Goal: Transaction & Acquisition: Purchase product/service

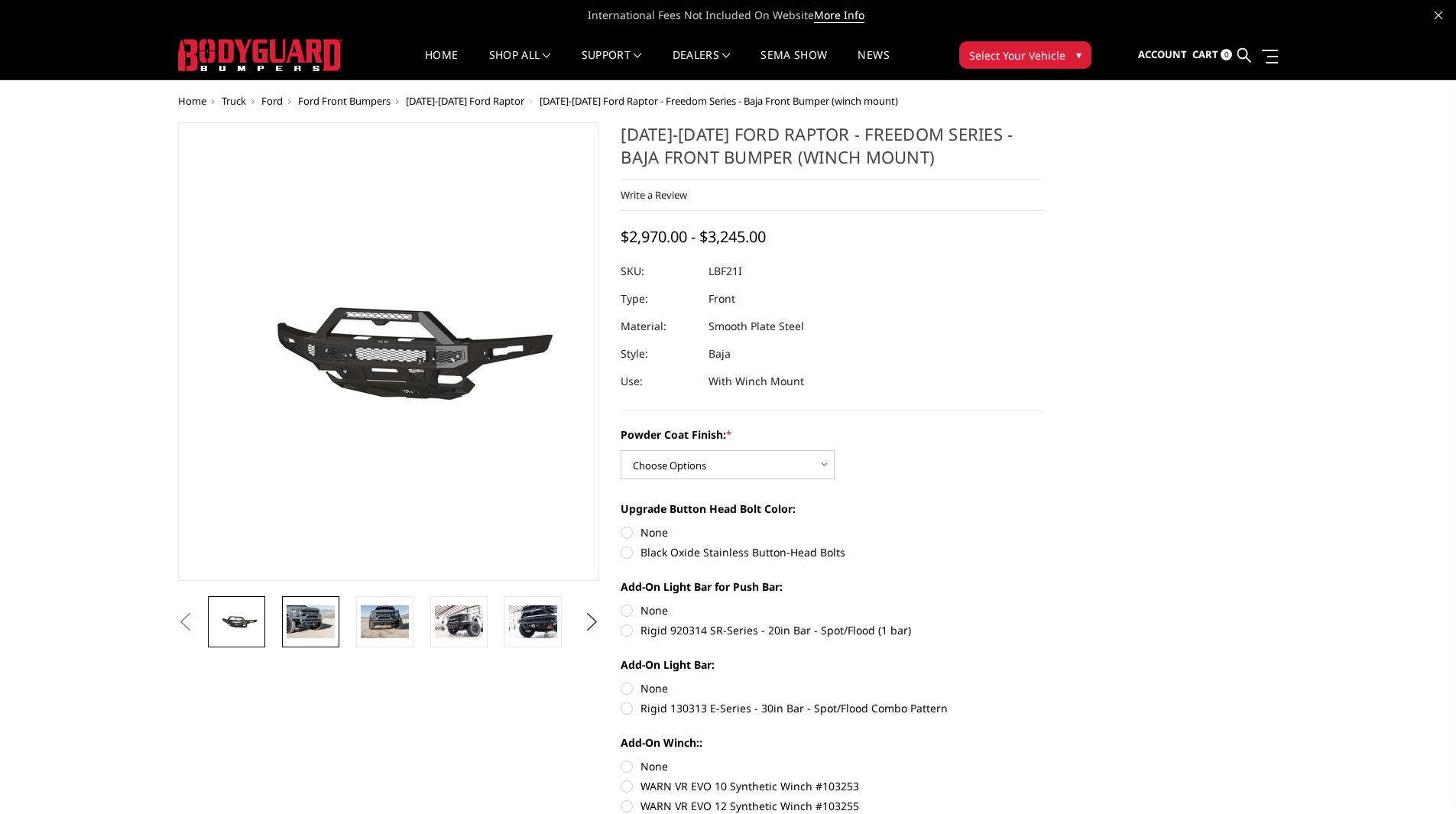
click at [314, 634] on img at bounding box center [311, 621] width 48 height 32
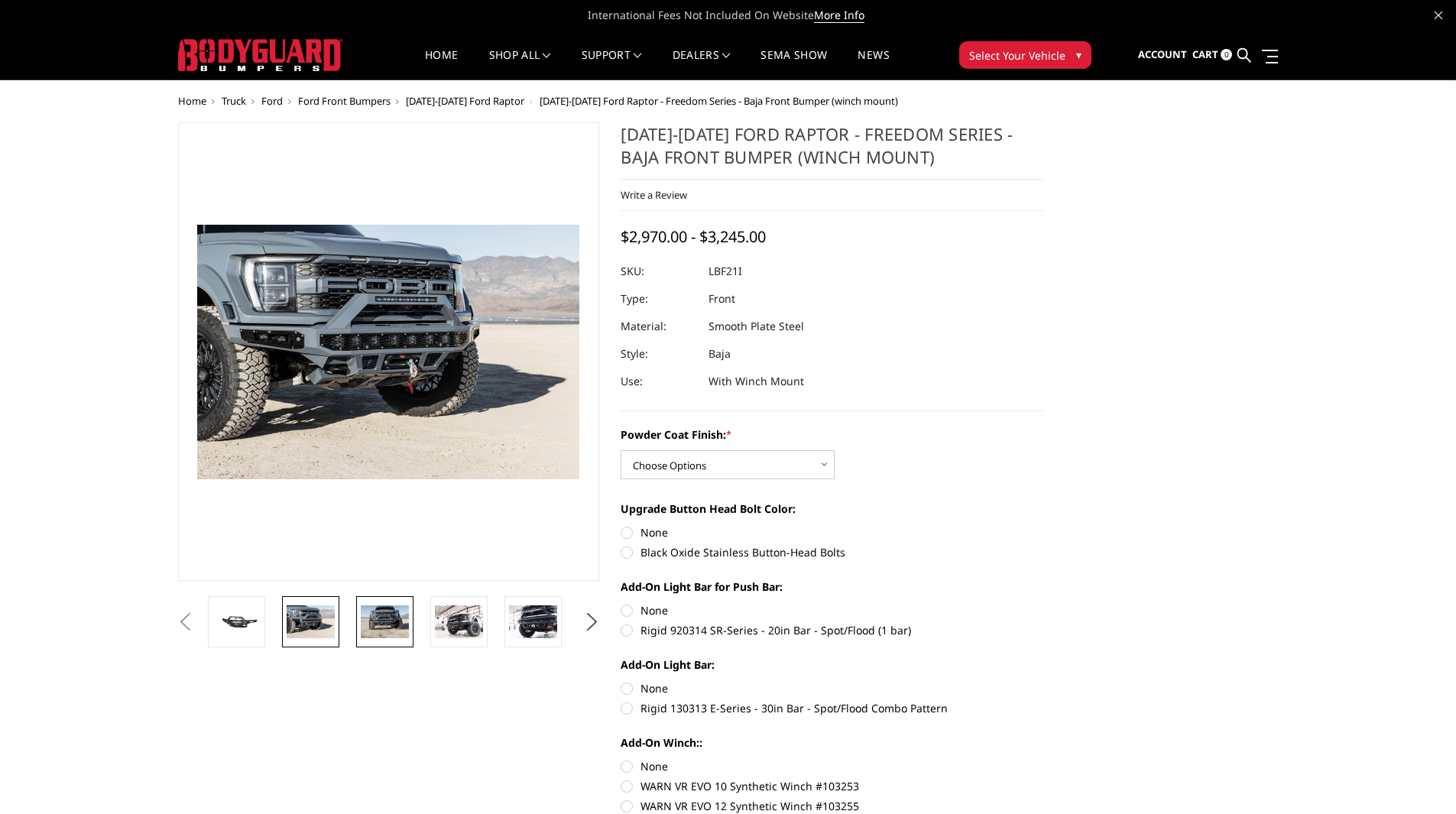
click at [373, 631] on img at bounding box center [384, 621] width 48 height 32
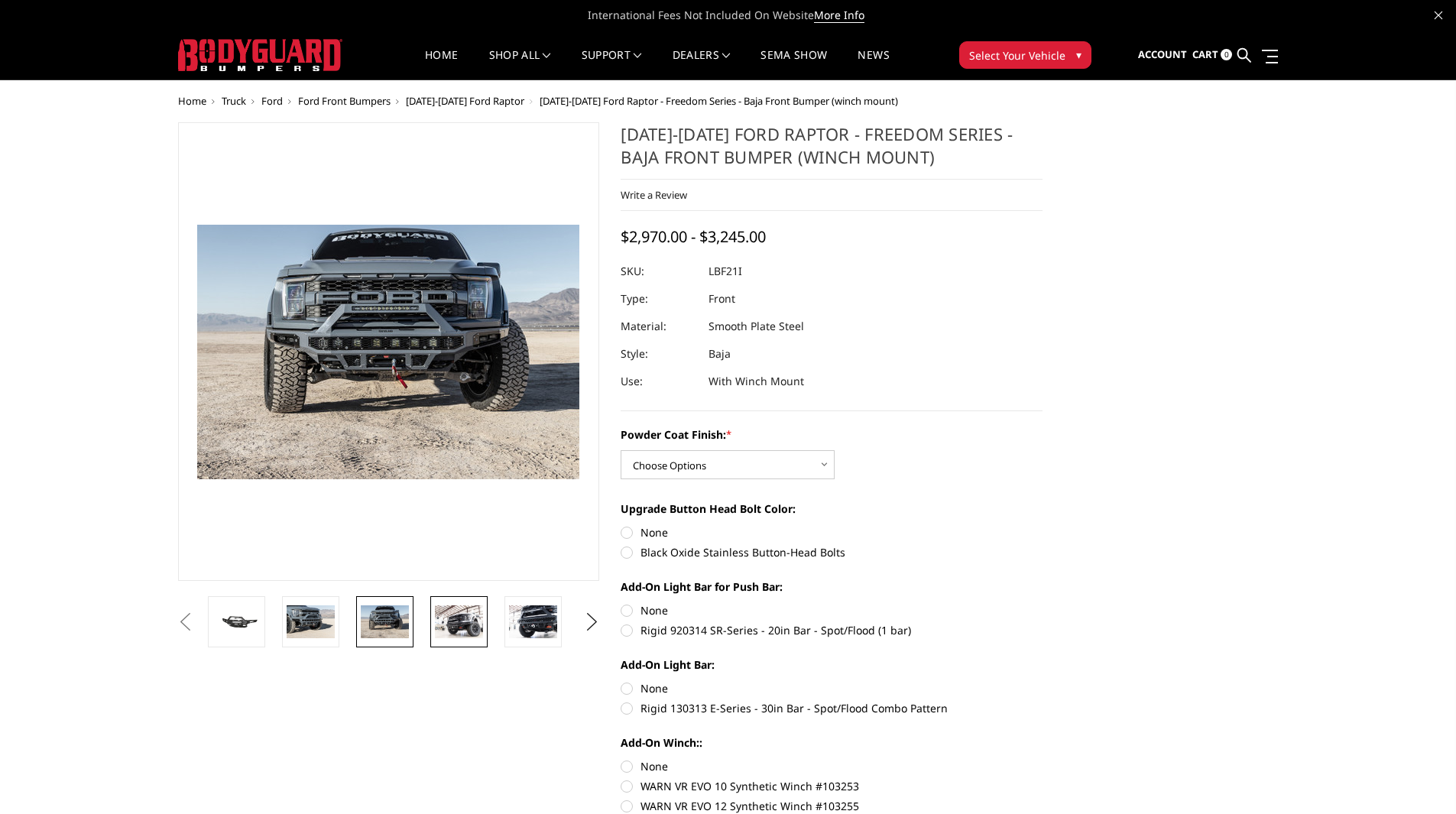
click at [467, 622] on img at bounding box center [459, 621] width 48 height 32
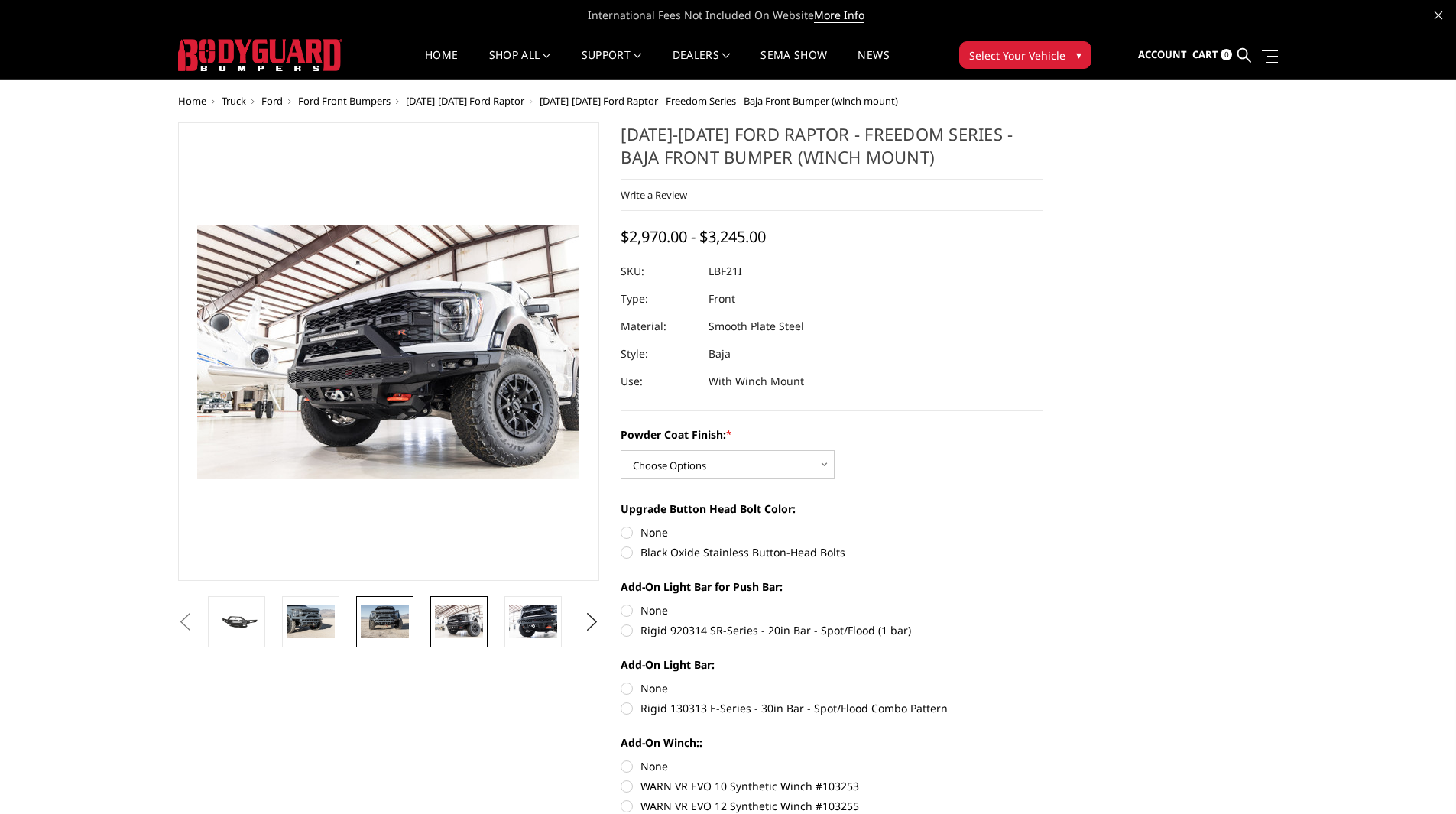
click at [401, 634] on img at bounding box center [384, 621] width 48 height 32
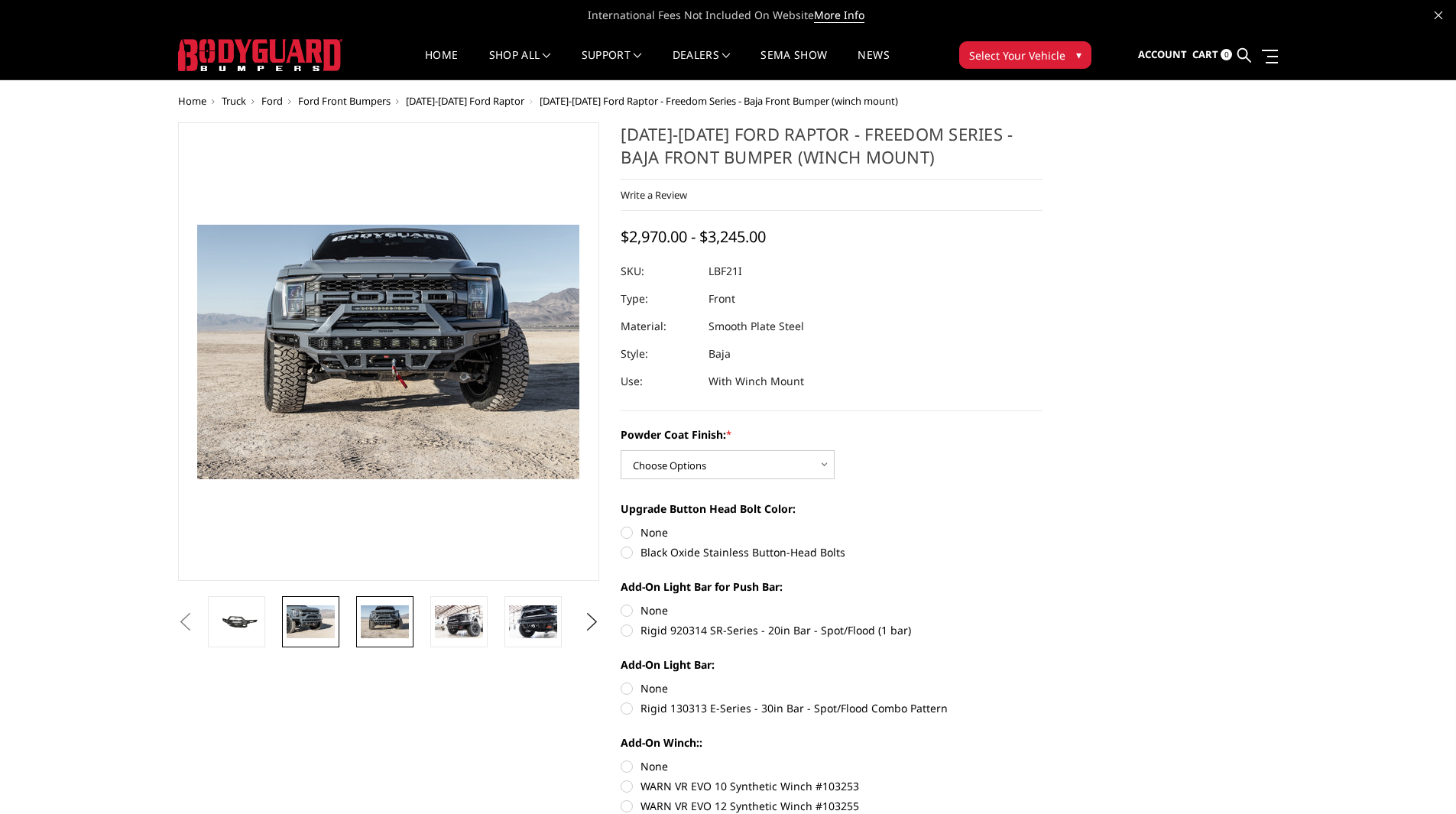
click at [304, 627] on img at bounding box center [311, 621] width 48 height 32
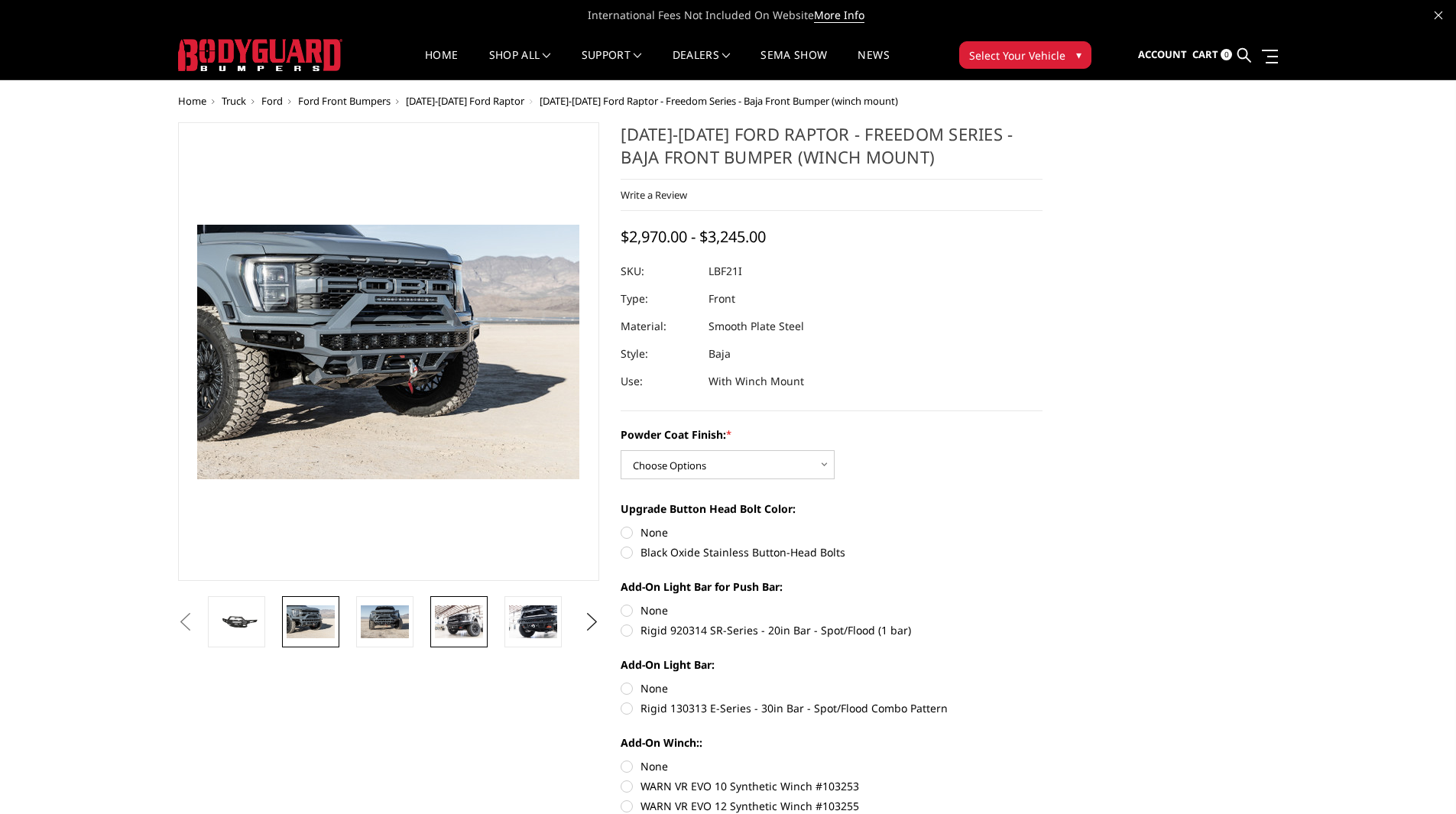
click at [449, 630] on img at bounding box center [459, 621] width 48 height 32
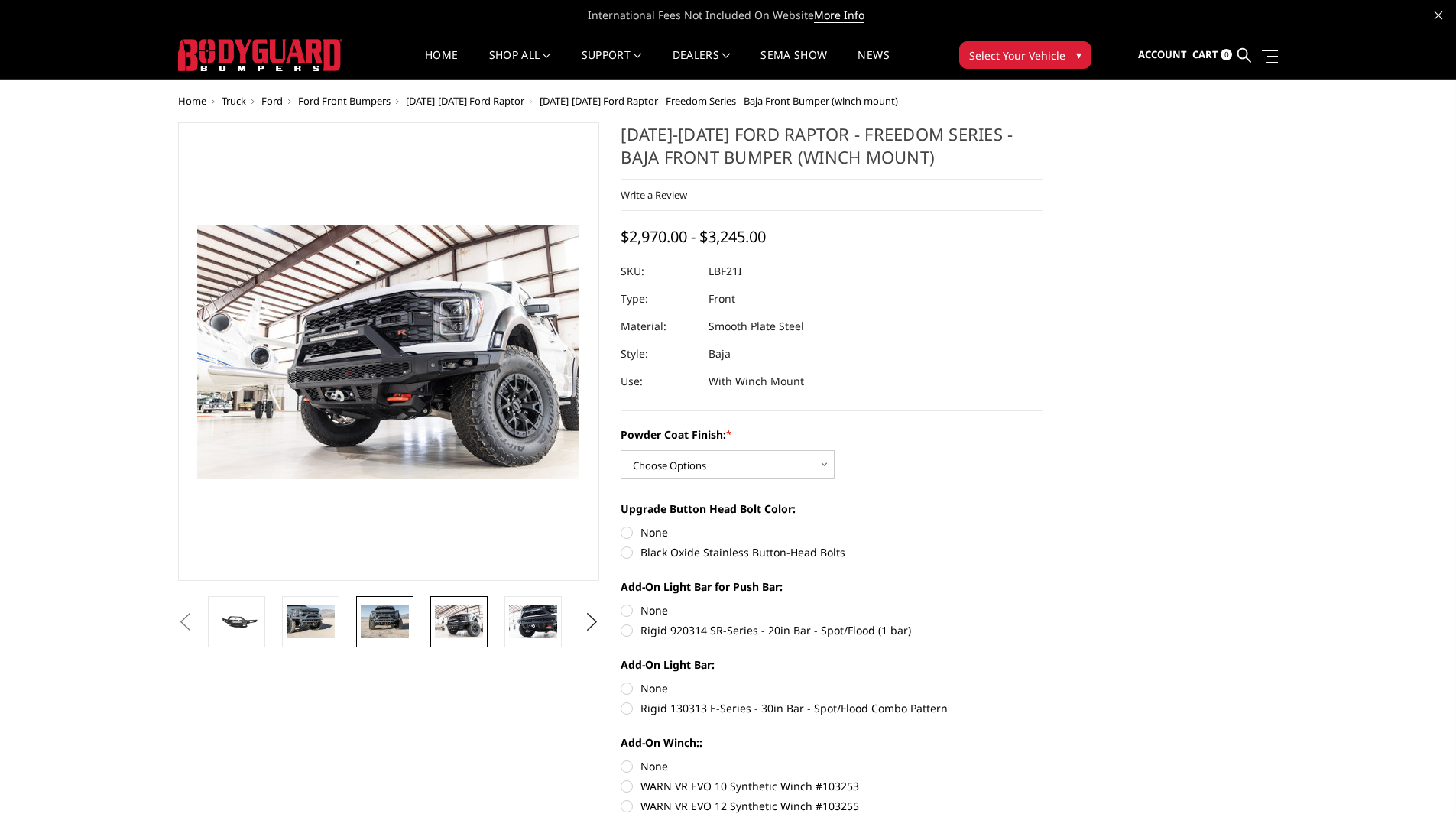
click at [402, 631] on img at bounding box center [384, 621] width 48 height 32
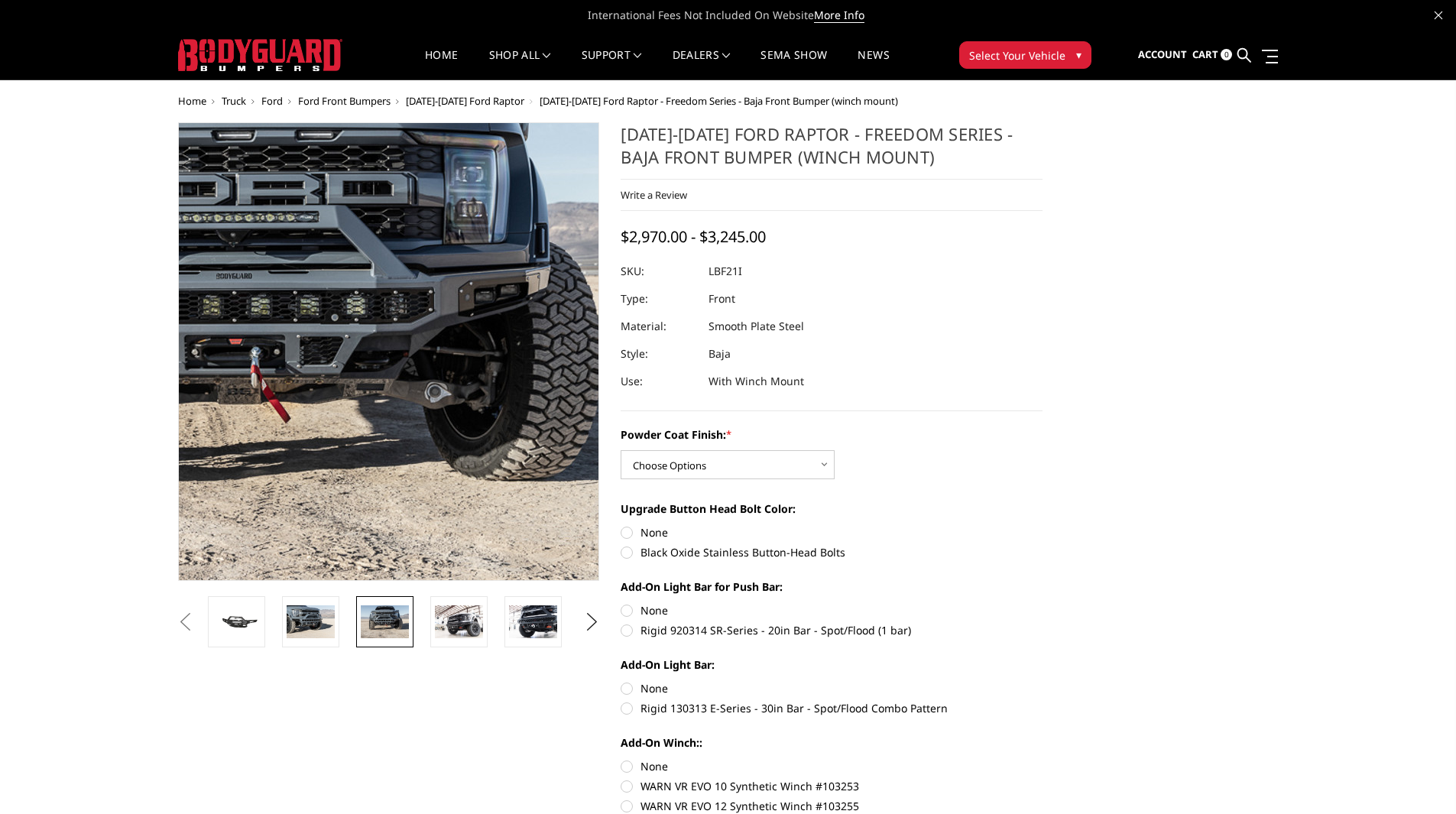
click at [502, 405] on img at bounding box center [241, 330] width 978 height 652
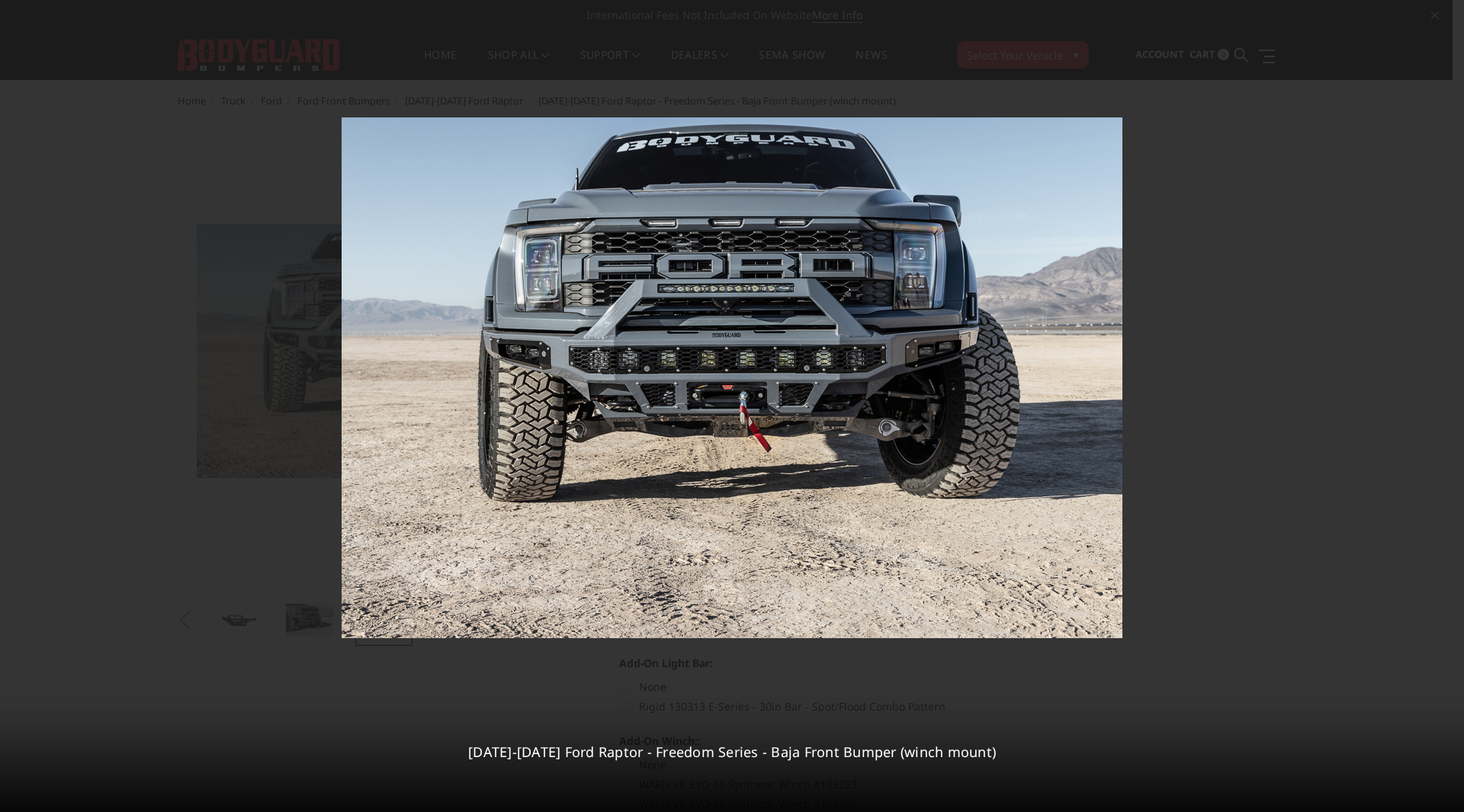
click at [1446, 406] on div "3 / [PHONE_NUMBER][DATE][DATE] Ford Raptor - Freedom Series - Baja Front Bumper…" at bounding box center [732, 406] width 1464 height 812
click at [1444, 407] on icon at bounding box center [1444, 406] width 18 height 18
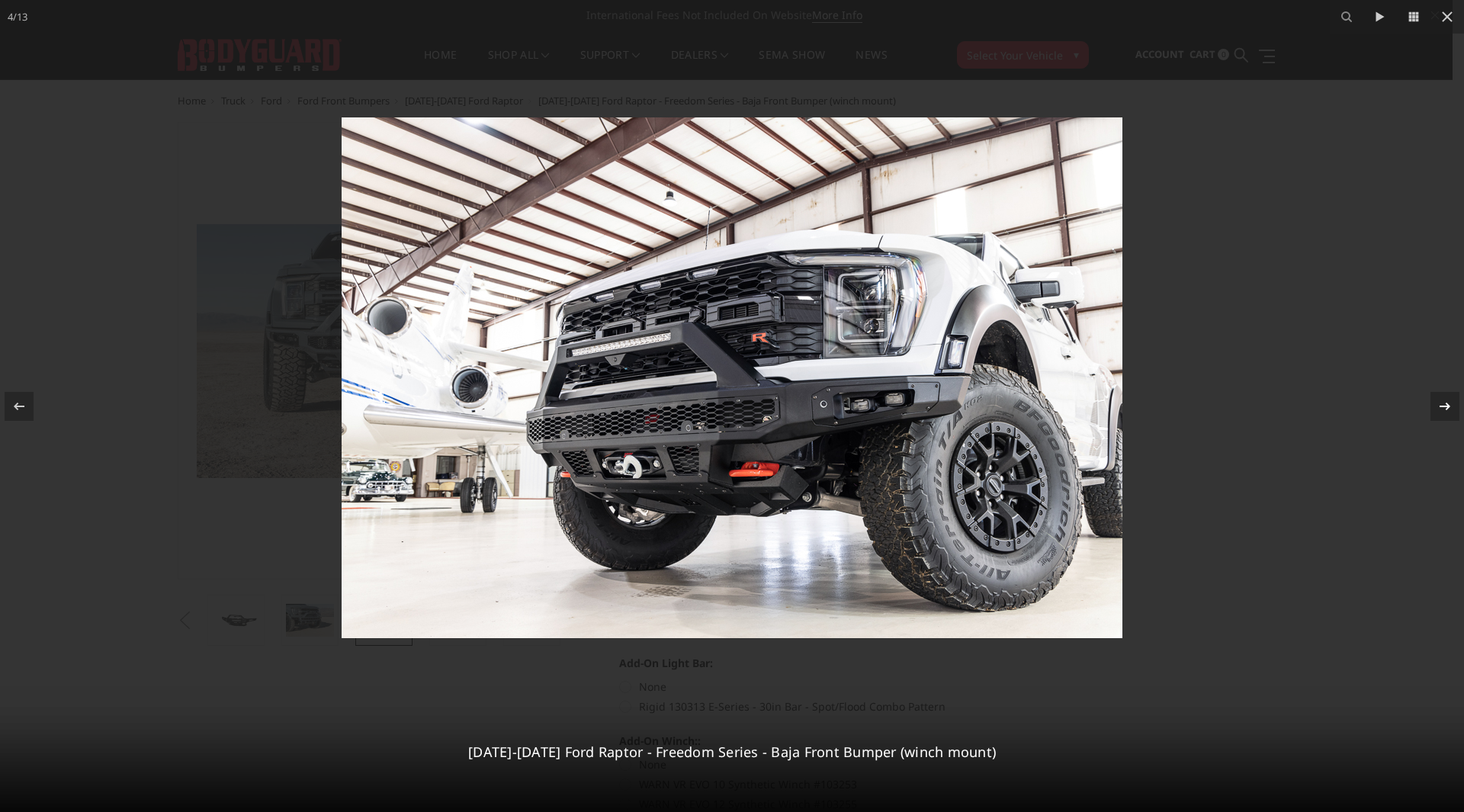
click at [1444, 407] on div "4 / [PHONE_NUMBER][DATE][DATE] Ford Raptor - Freedom Series - Baja Front Bumper…" at bounding box center [732, 406] width 1464 height 812
click at [1444, 412] on icon at bounding box center [1444, 406] width 18 height 18
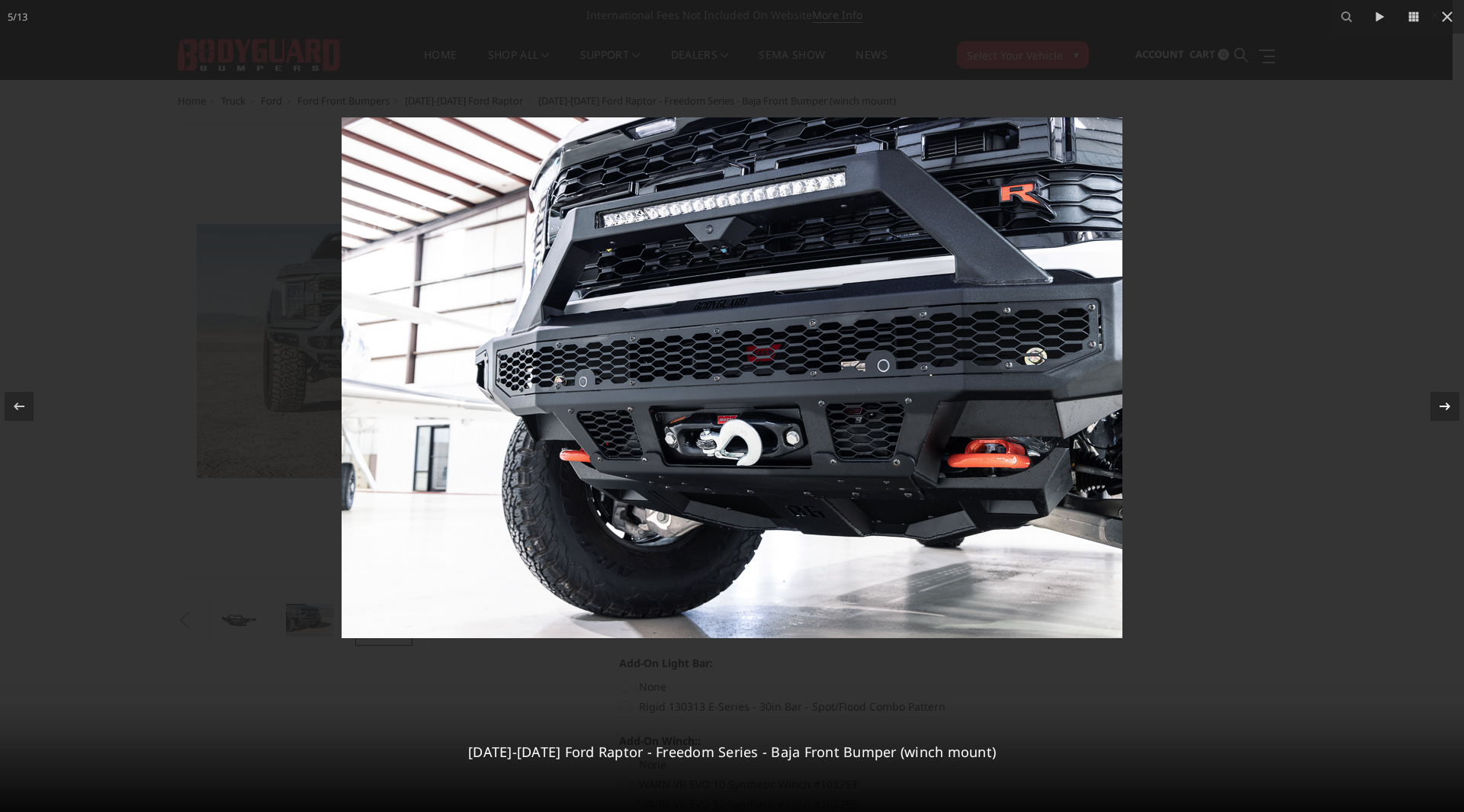
click at [1444, 410] on icon at bounding box center [1444, 406] width 18 height 18
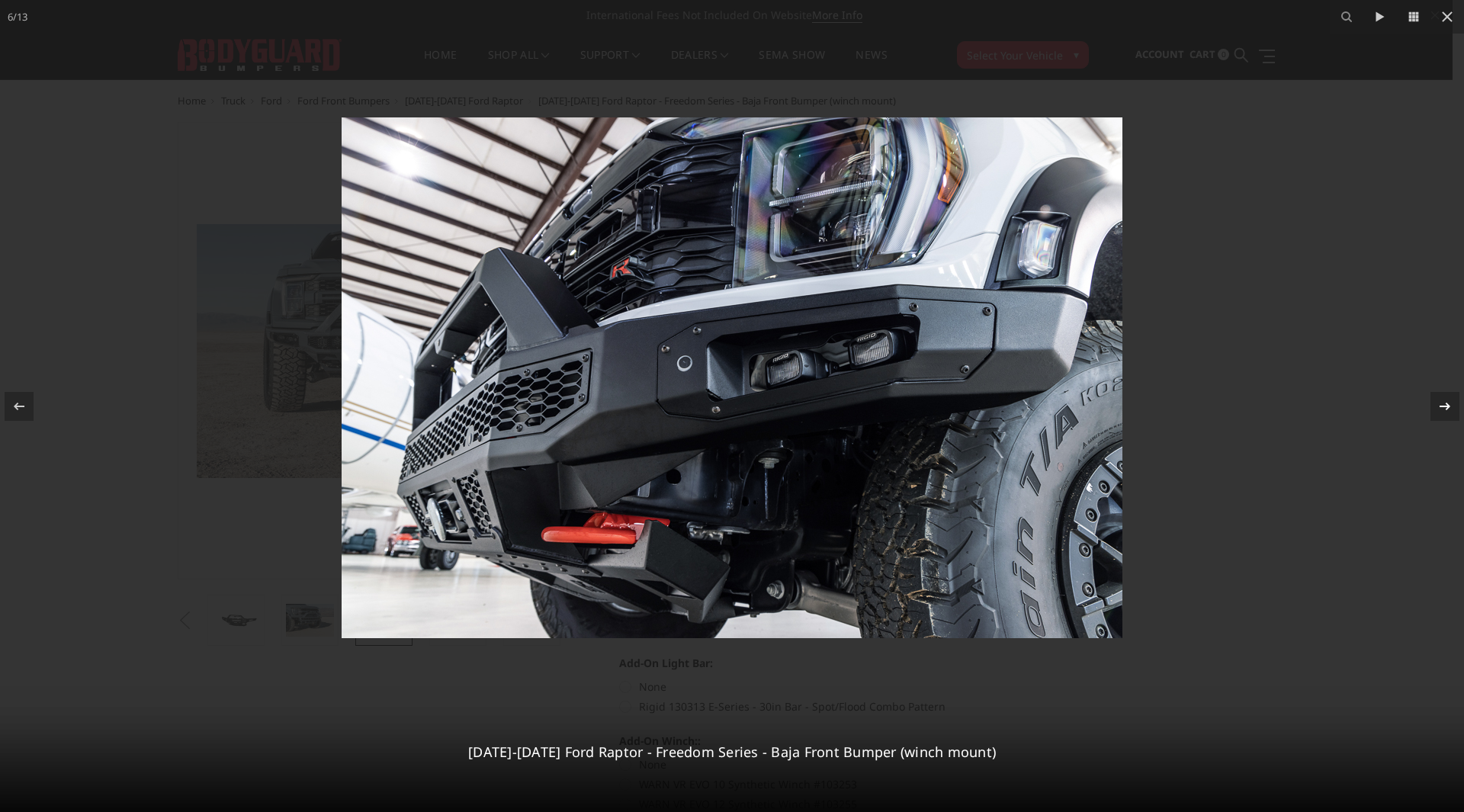
click at [1444, 410] on icon at bounding box center [1444, 406] width 18 height 18
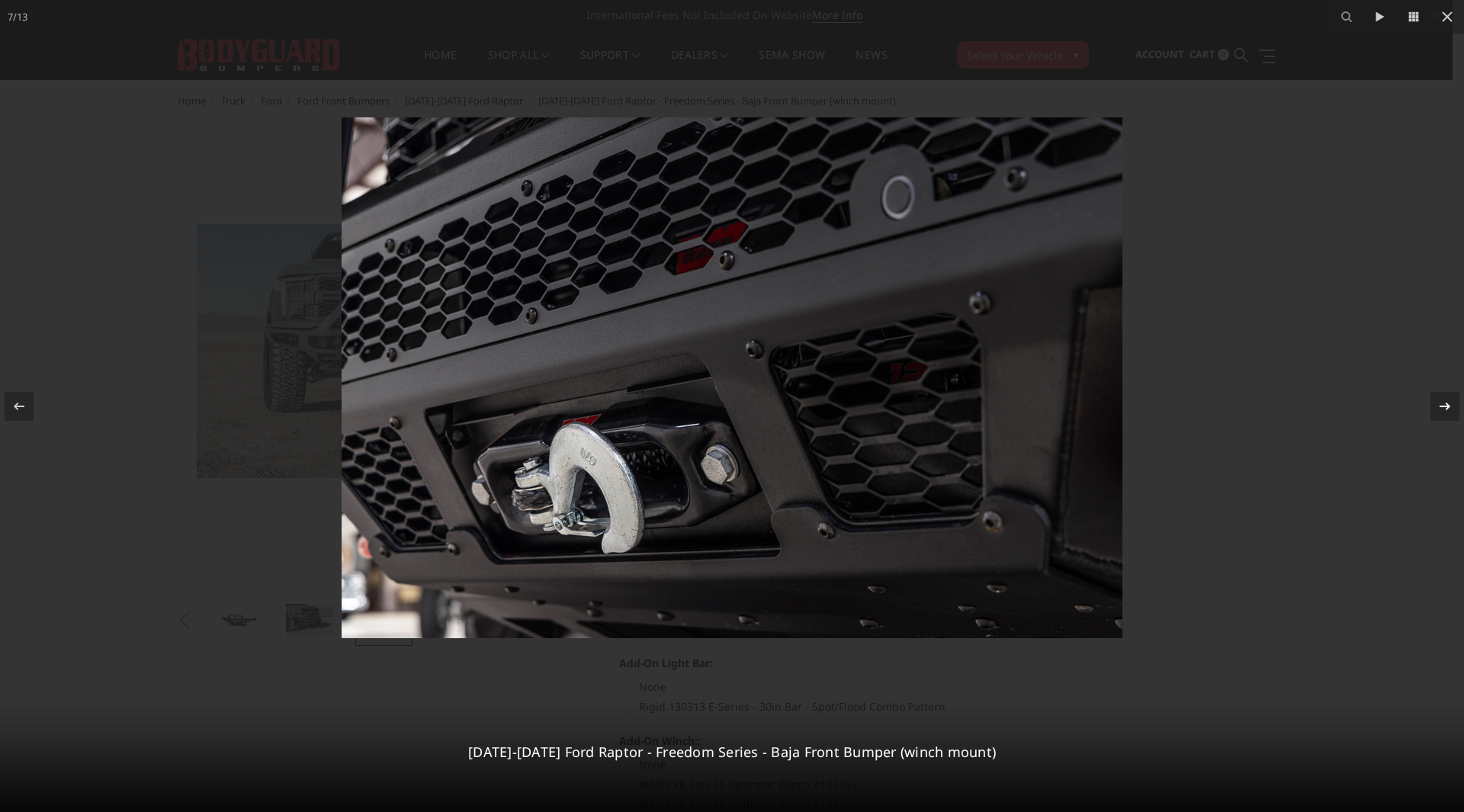
click at [1444, 410] on icon at bounding box center [1444, 406] width 18 height 18
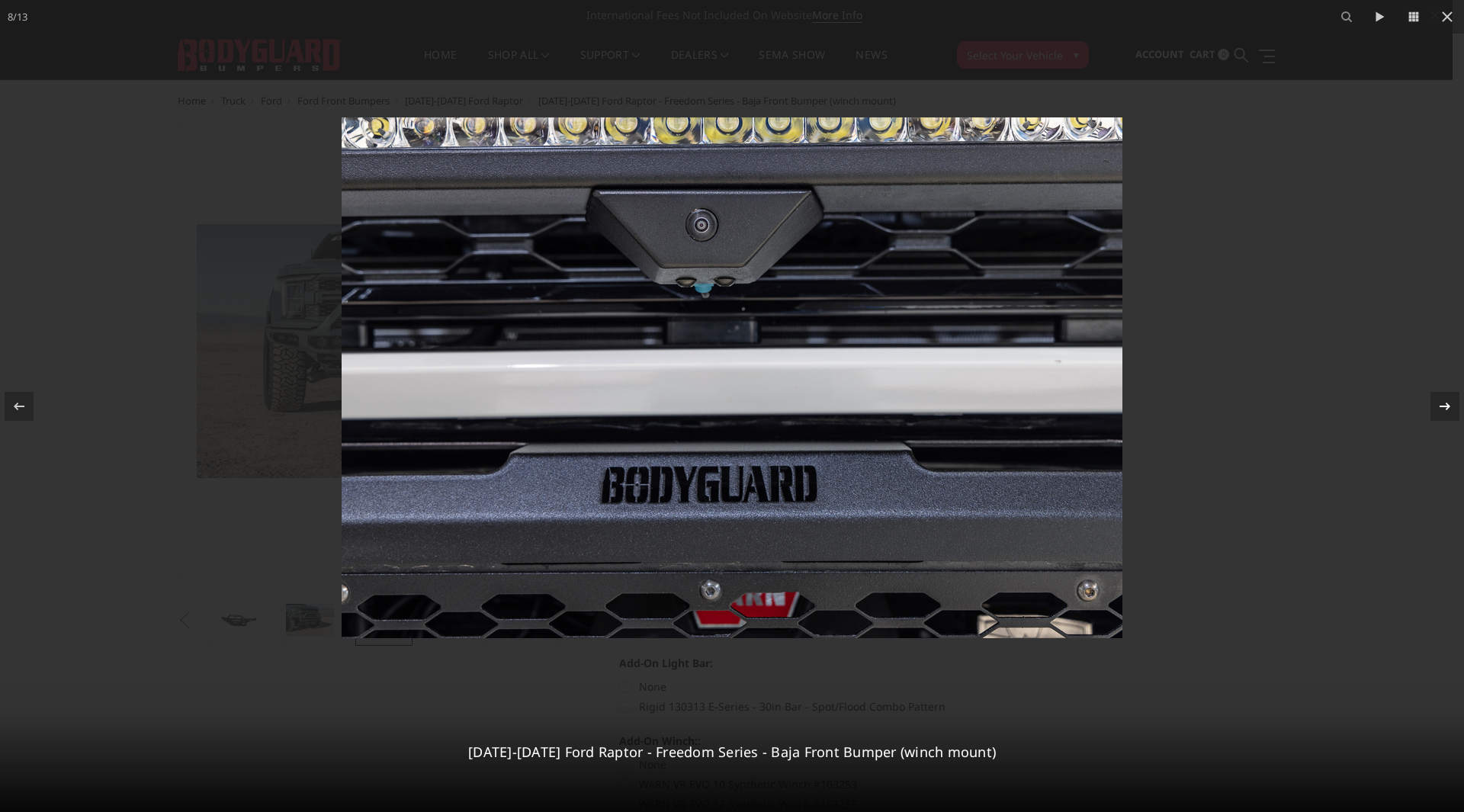
click at [1444, 410] on icon at bounding box center [1444, 406] width 18 height 18
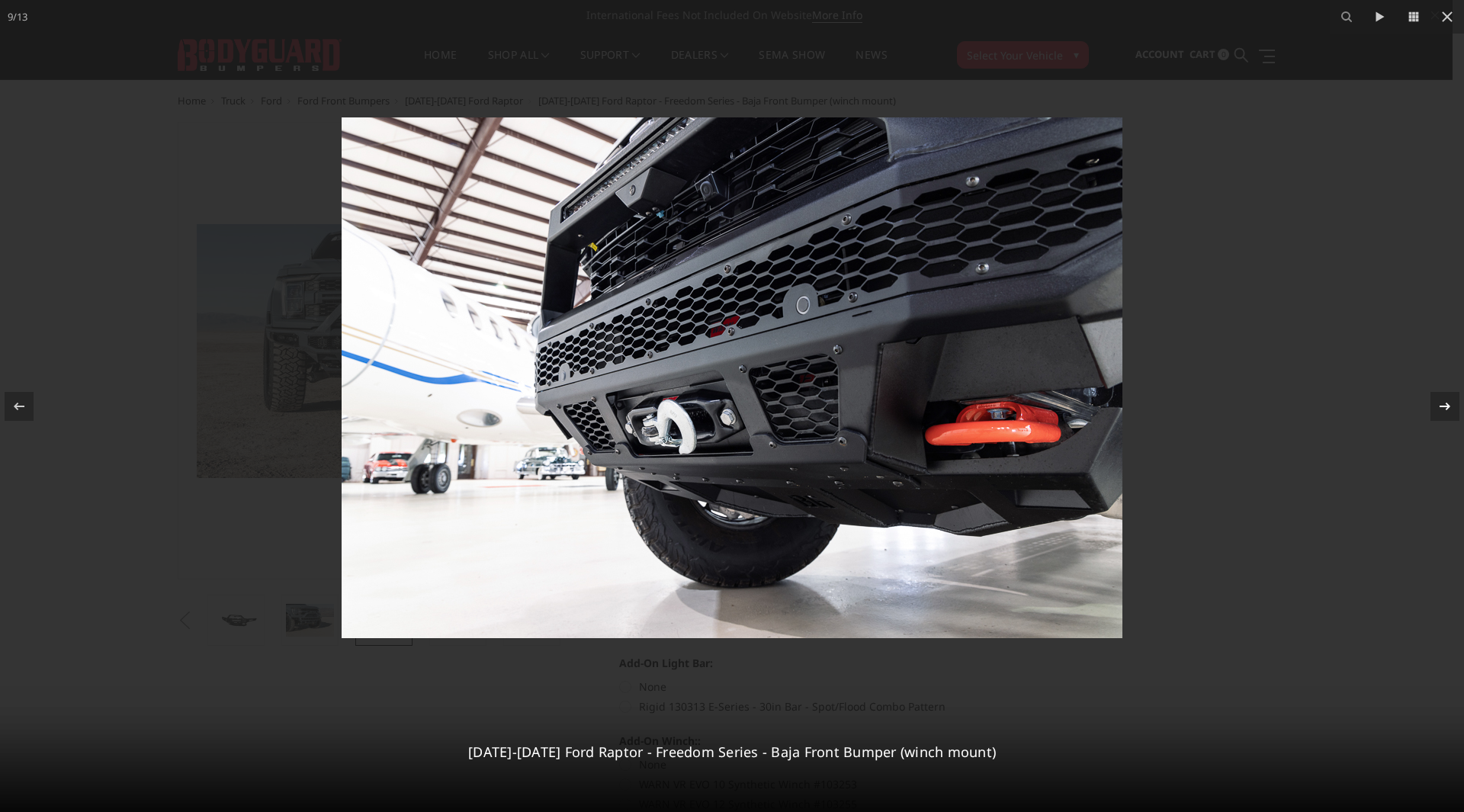
click at [1444, 410] on icon at bounding box center [1444, 406] width 18 height 18
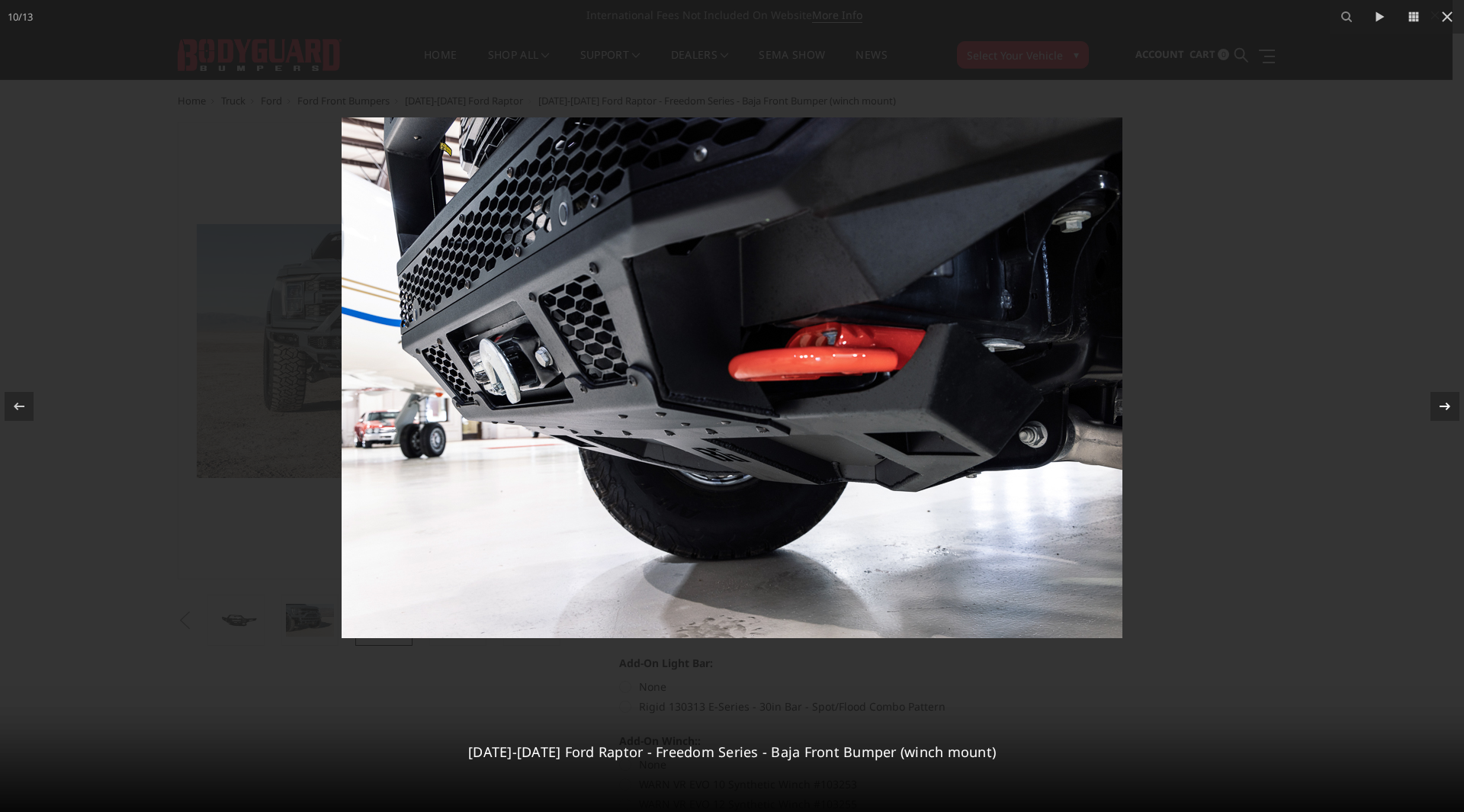
click at [1444, 410] on icon at bounding box center [1444, 406] width 18 height 18
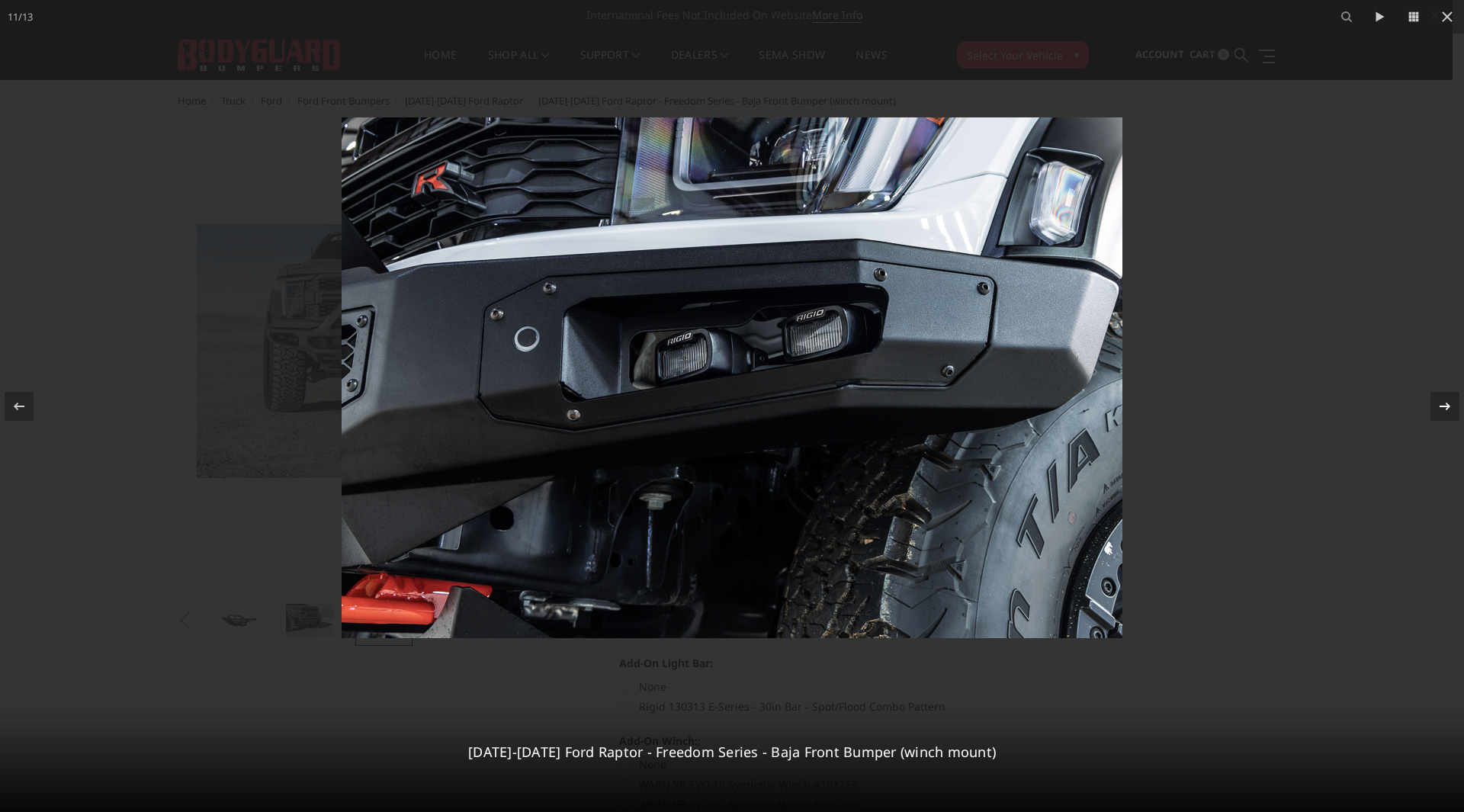
click at [1444, 410] on icon at bounding box center [1444, 406] width 18 height 18
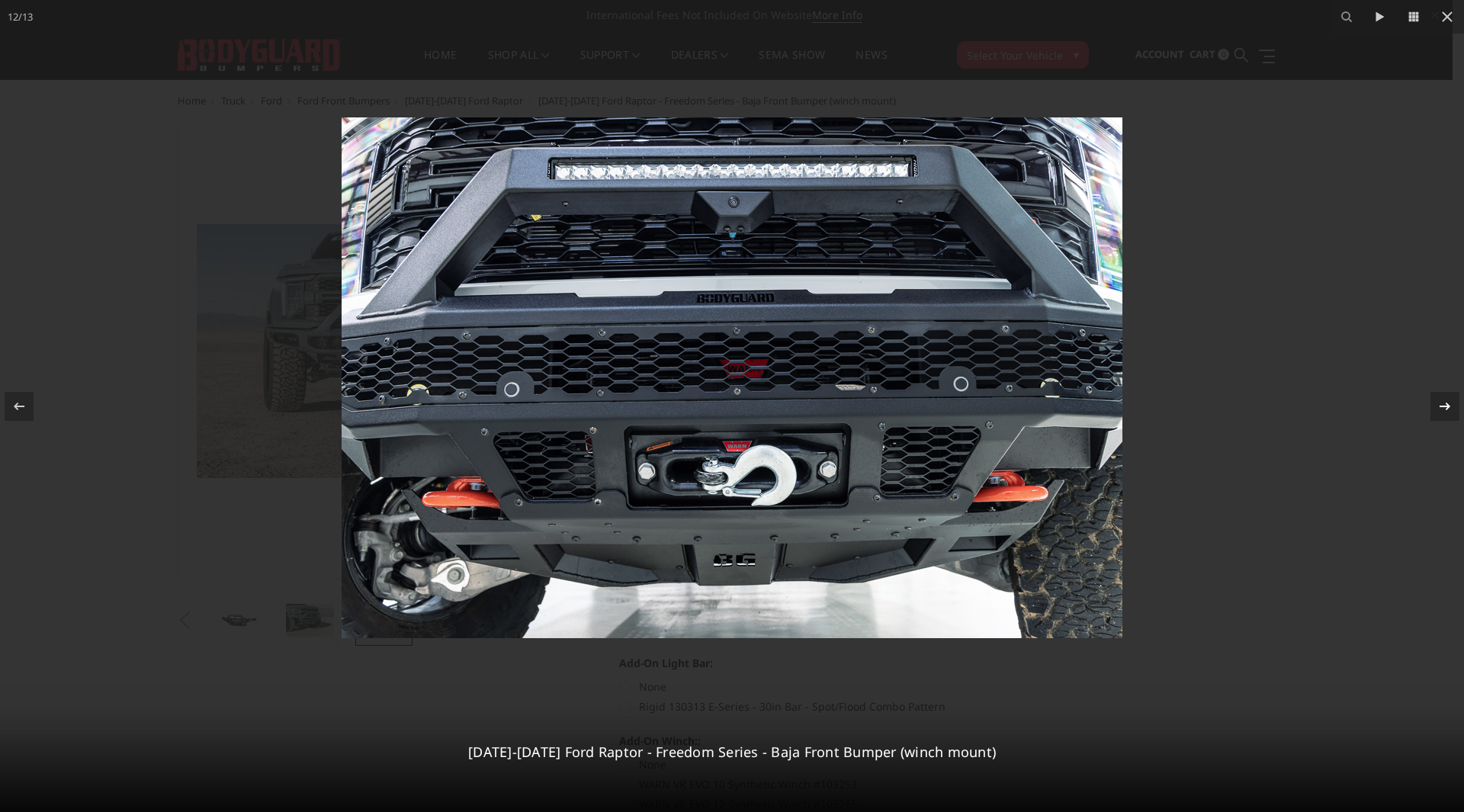
click at [1444, 410] on icon at bounding box center [1444, 406] width 18 height 18
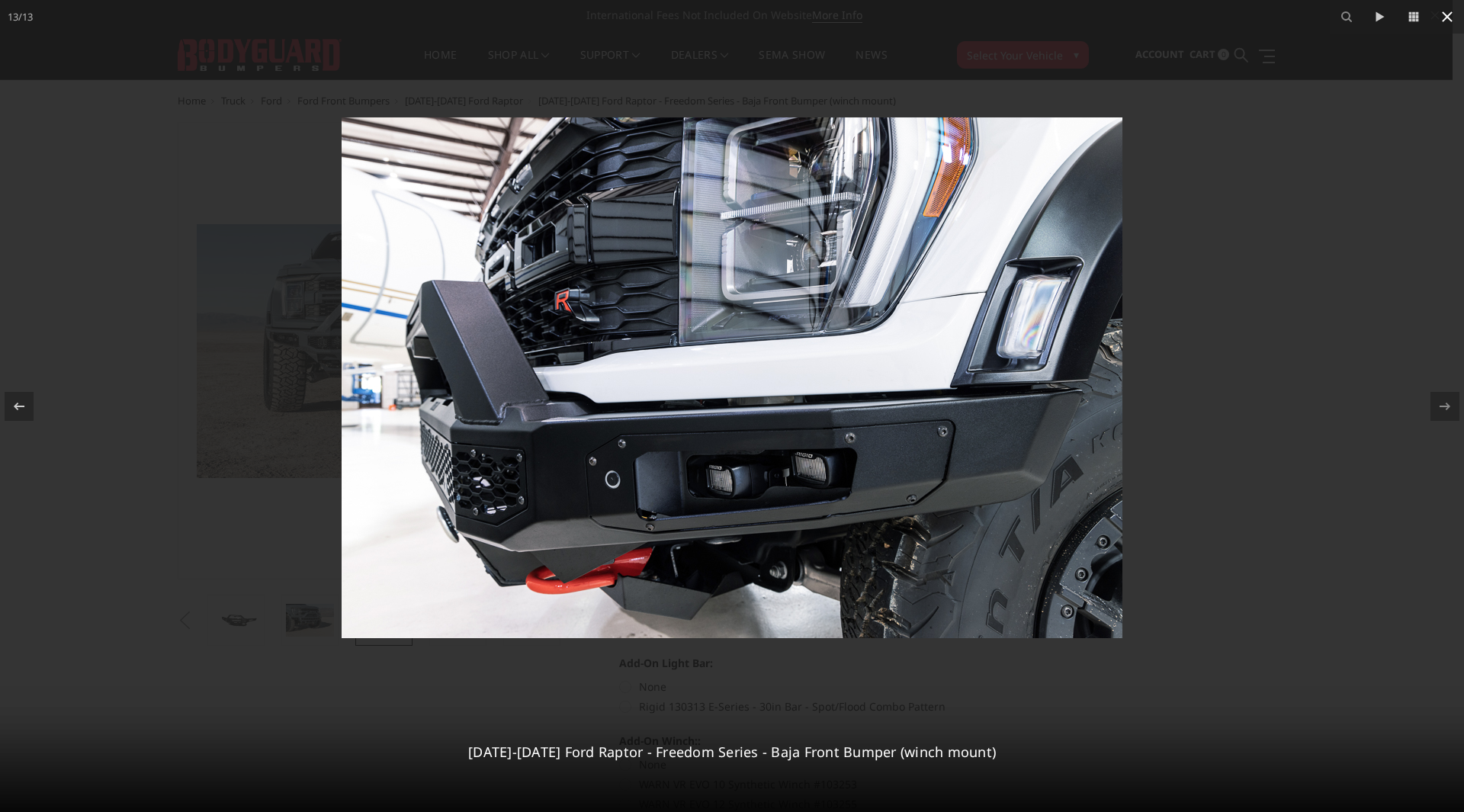
click at [1452, 13] on icon at bounding box center [1447, 16] width 18 height 18
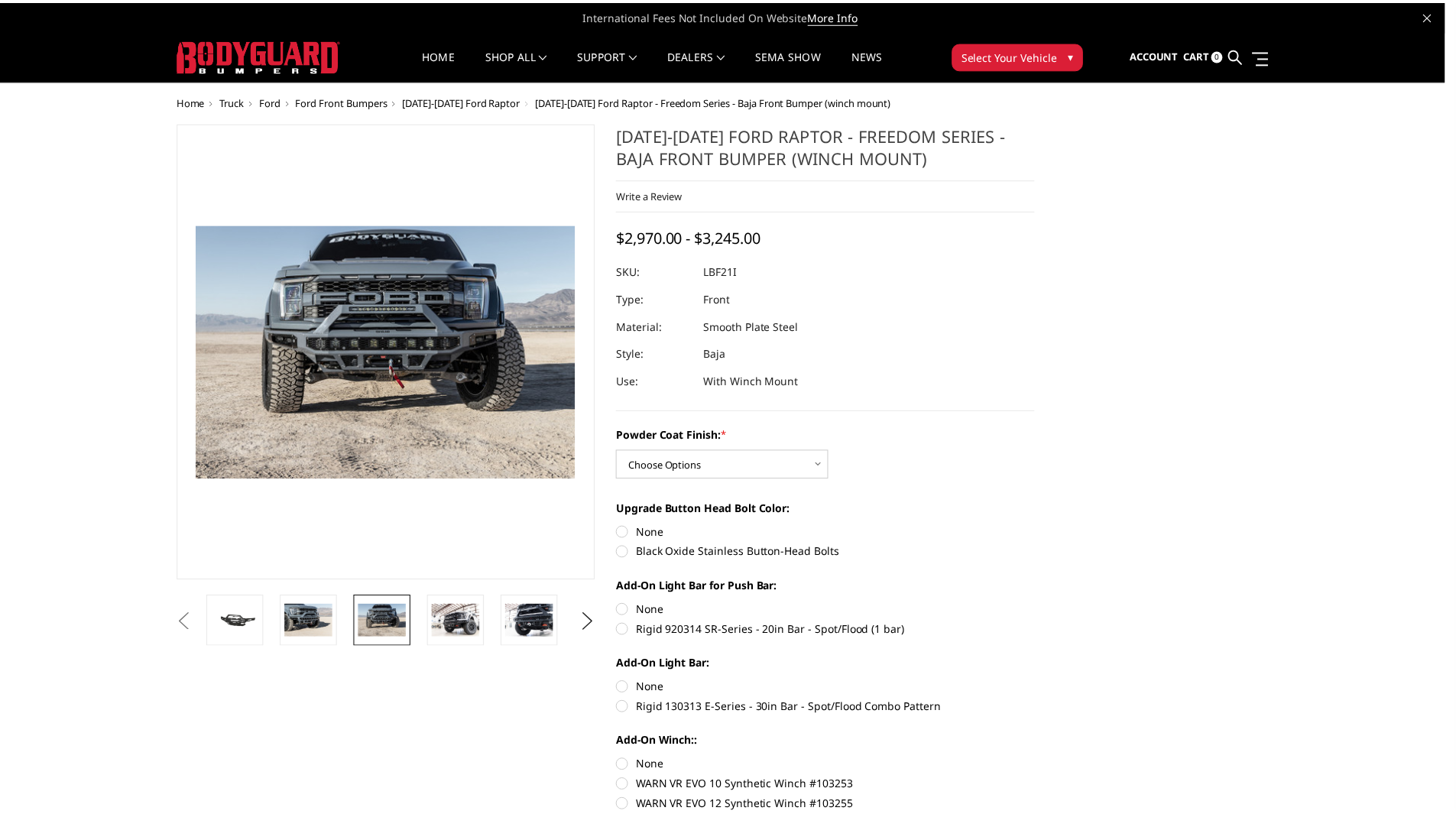
scroll to position [0, 595]
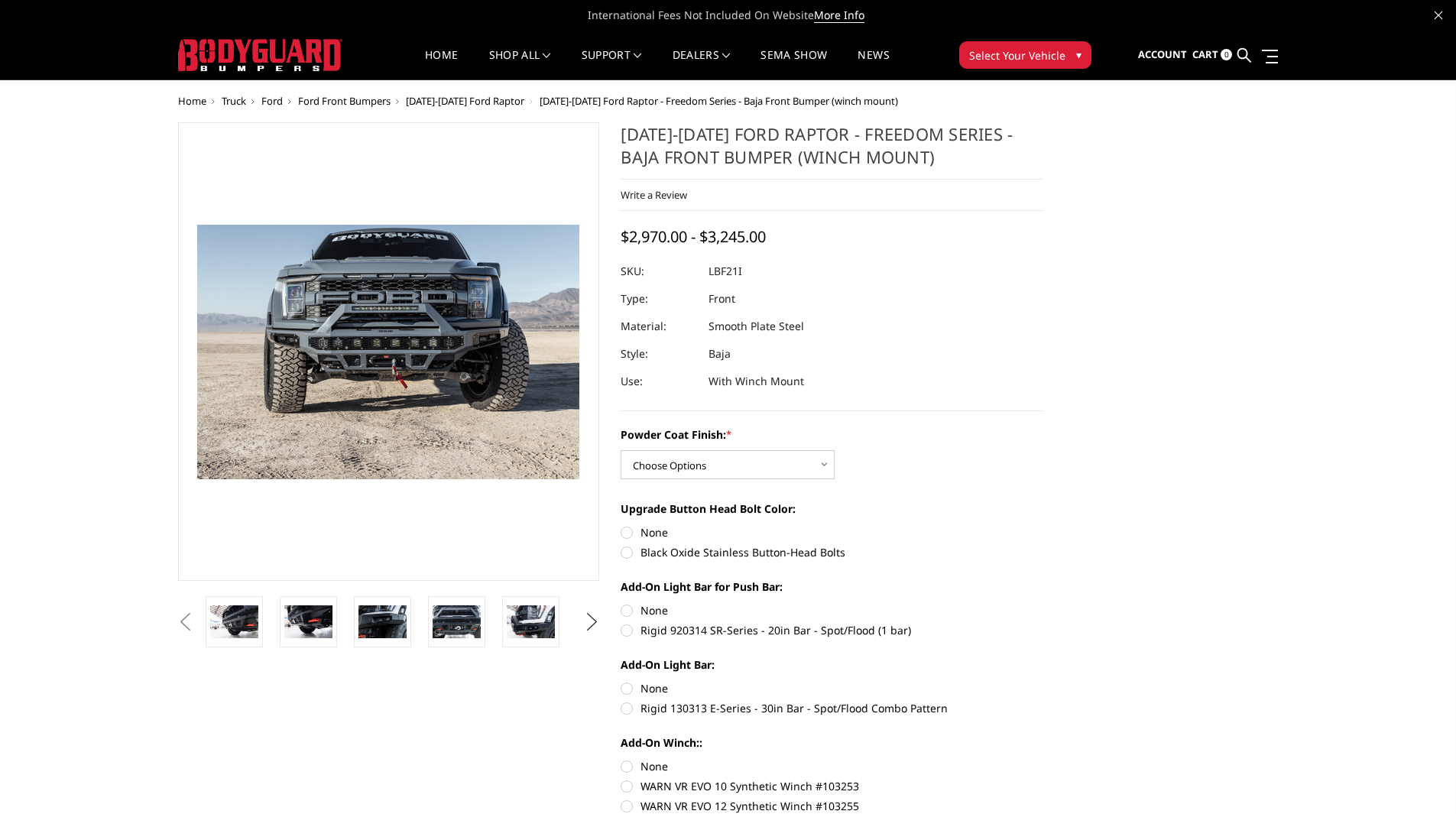
click at [594, 623] on button "Next" at bounding box center [591, 621] width 23 height 23
click at [587, 621] on button "Next" at bounding box center [591, 621] width 23 height 23
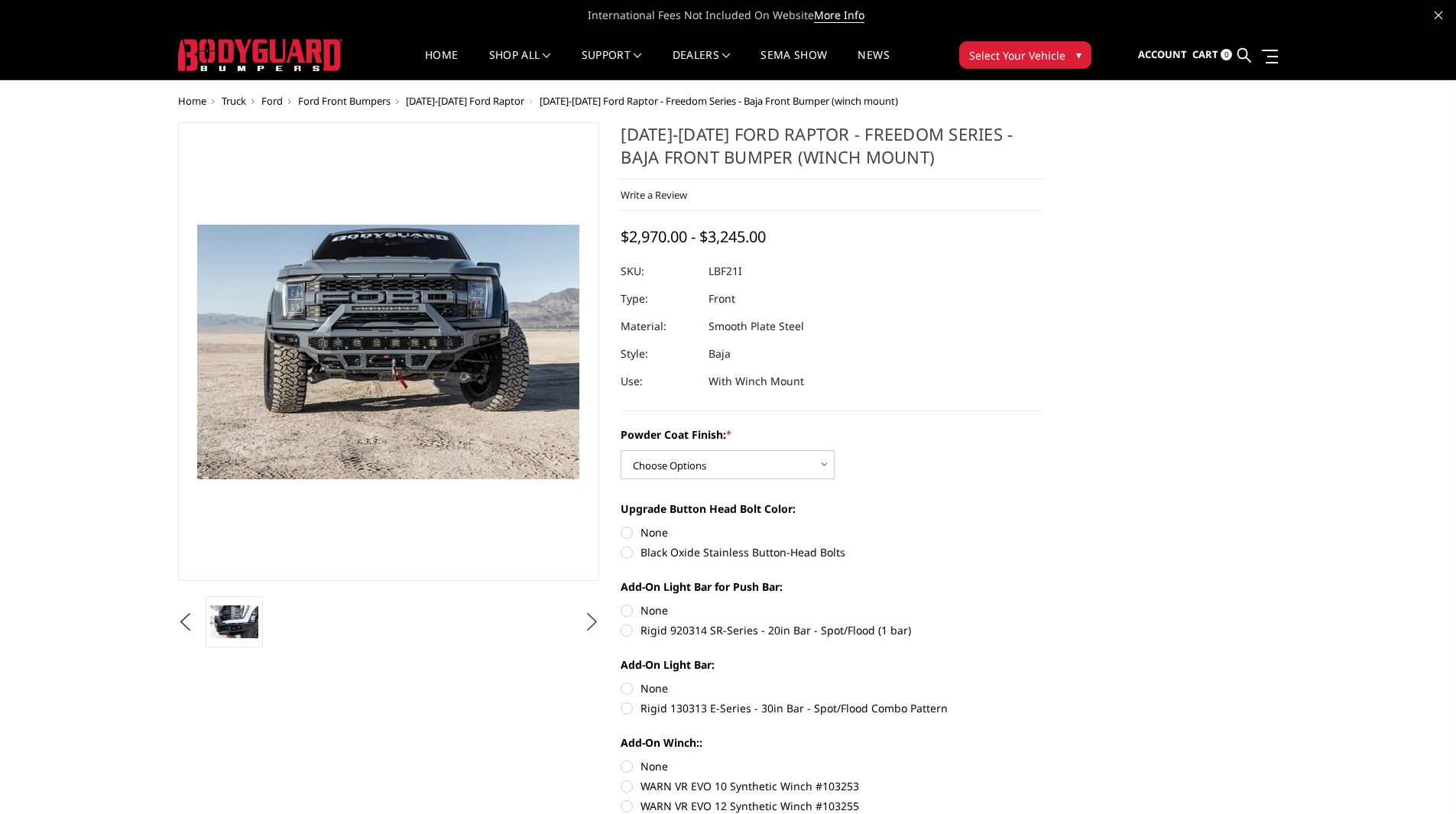
click at [587, 621] on button "Next" at bounding box center [591, 621] width 23 height 23
click at [728, 463] on select "Choose Options Bare Metal Texture Black Powder Coat" at bounding box center [728, 465] width 214 height 29
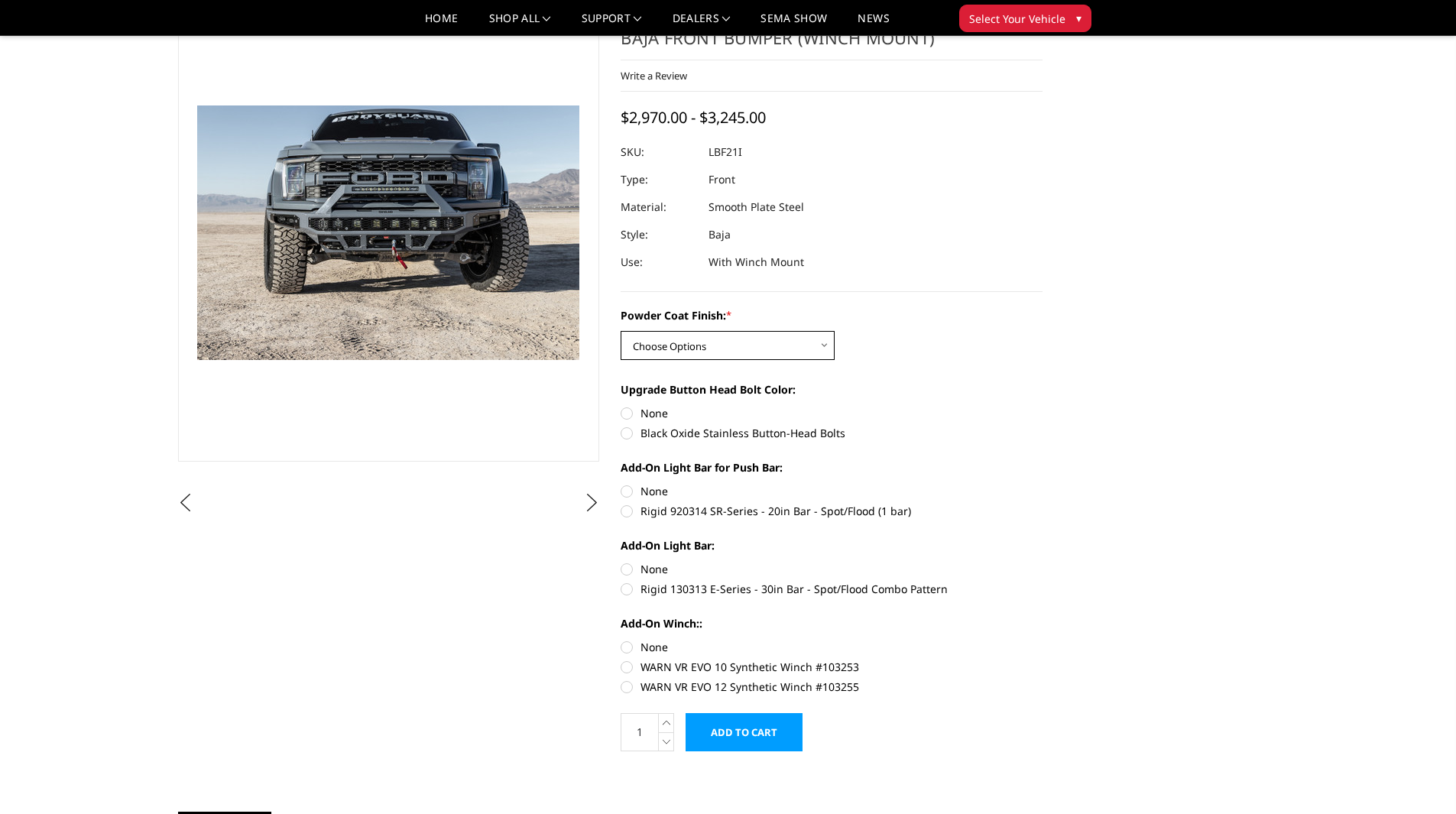
scroll to position [0, 0]
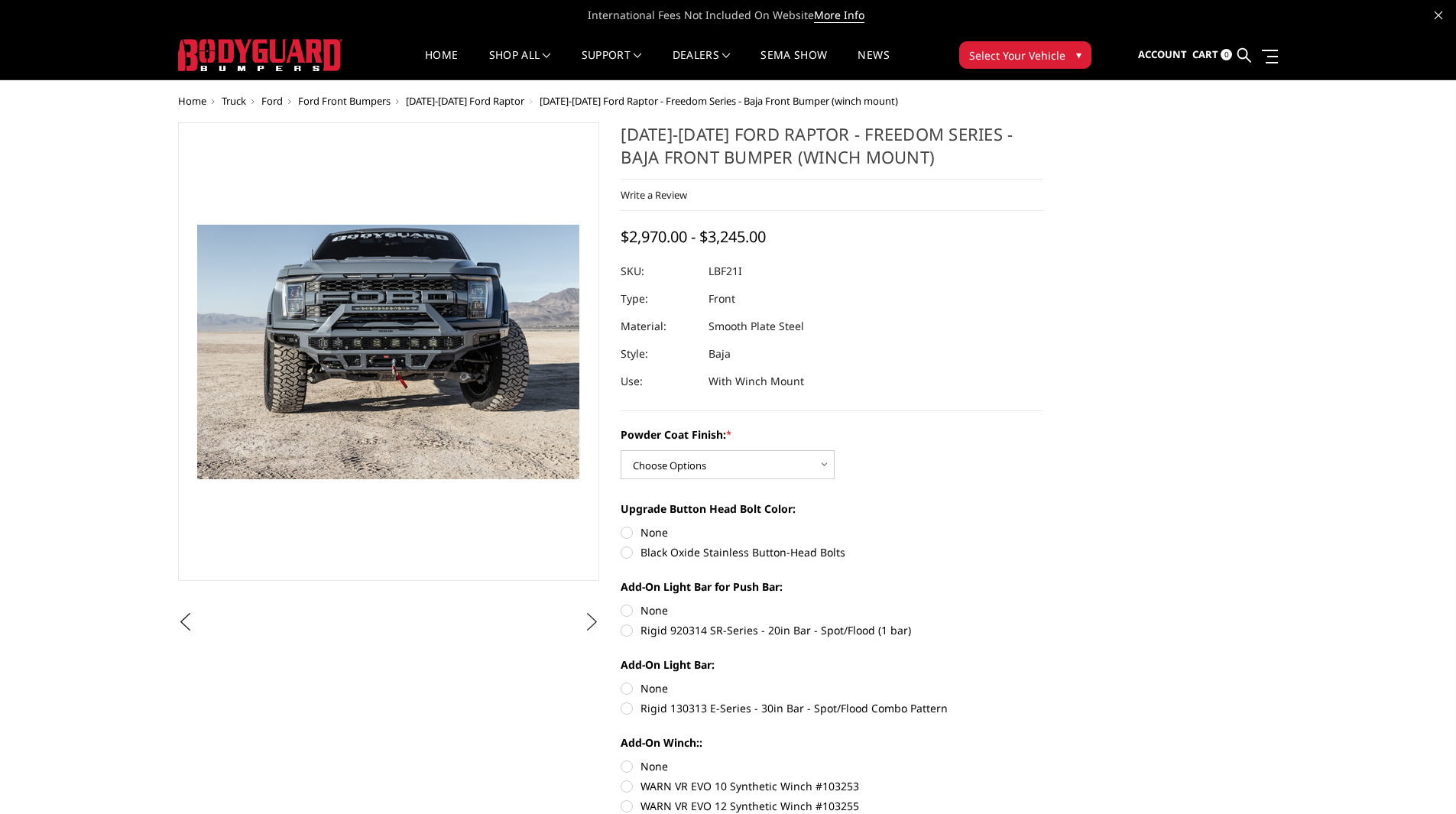
click at [590, 627] on button "Next" at bounding box center [591, 621] width 23 height 23
click at [593, 623] on button "Next" at bounding box center [591, 621] width 23 height 23
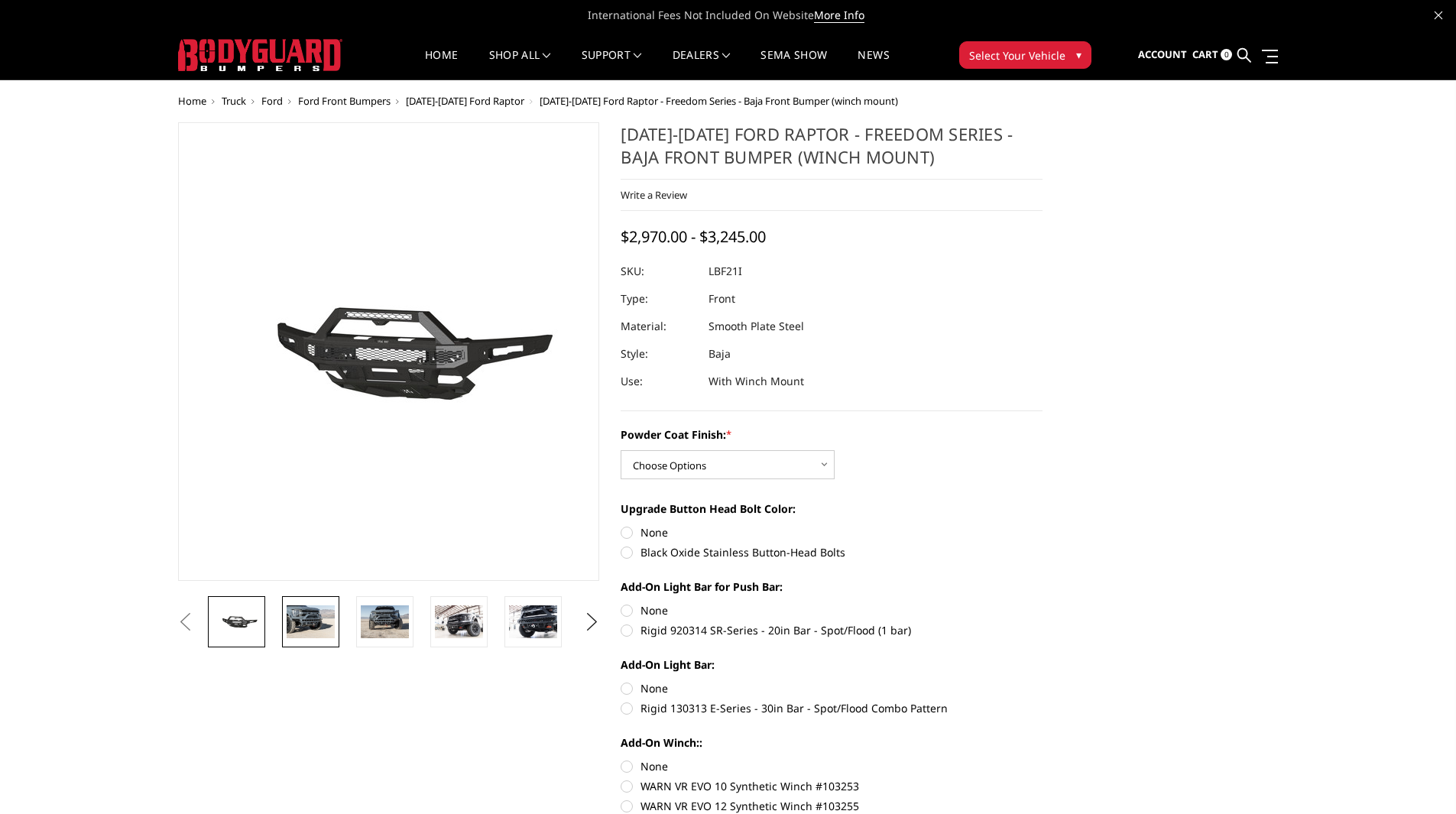
click at [321, 635] on img at bounding box center [311, 621] width 48 height 32
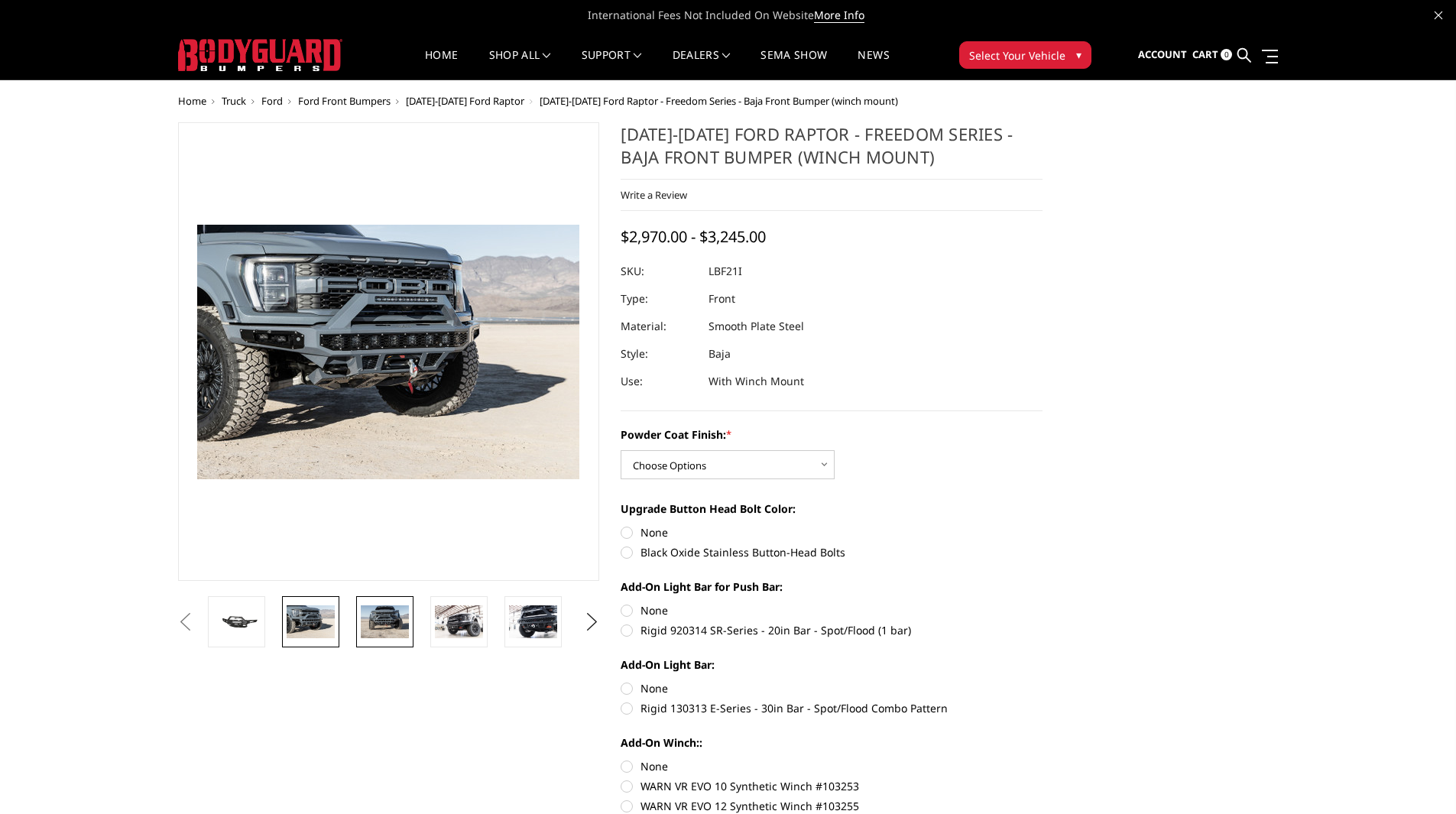
click at [374, 629] on img at bounding box center [384, 621] width 48 height 32
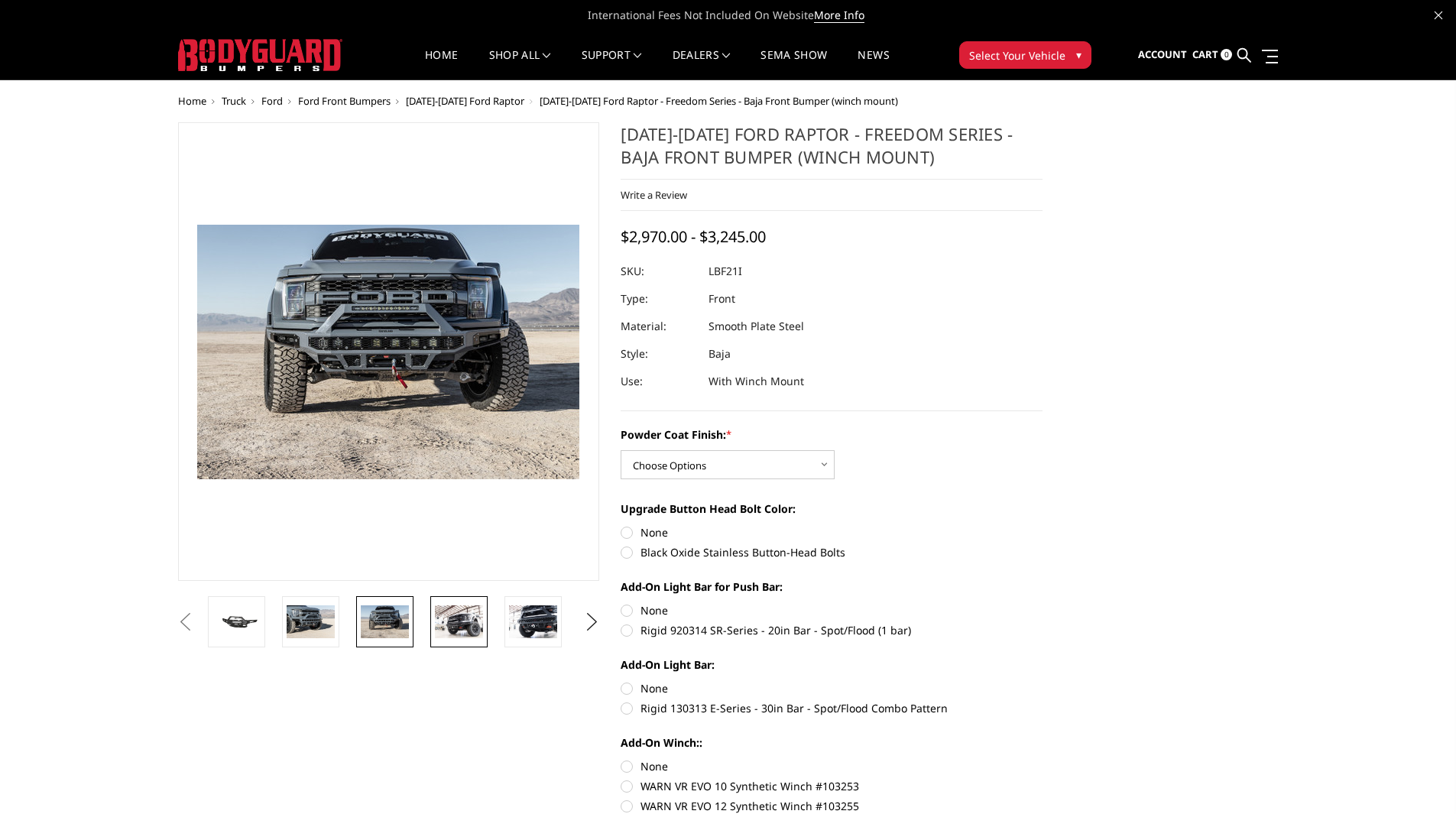
click at [470, 636] on img at bounding box center [459, 621] width 48 height 32
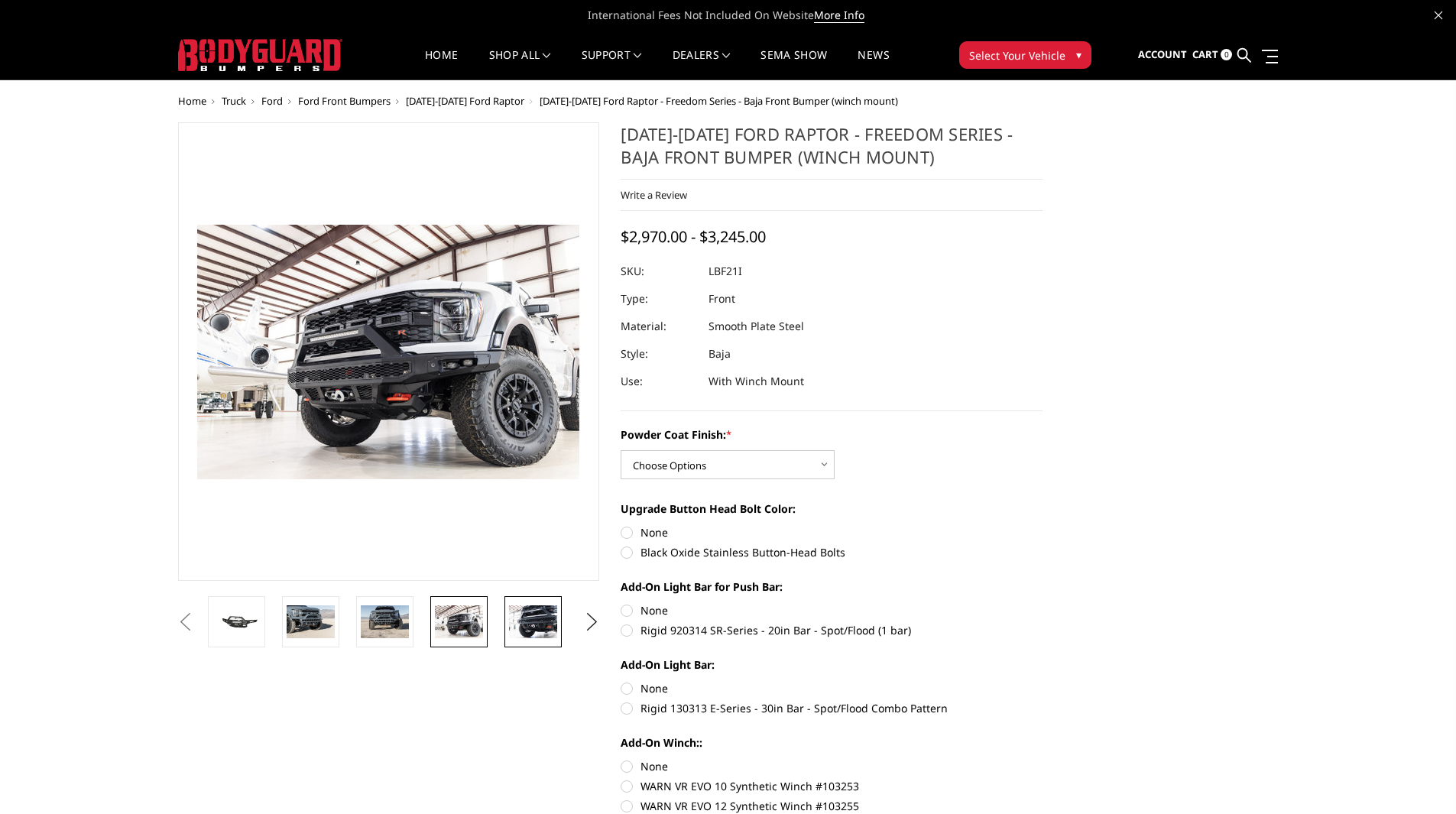
click at [536, 633] on img at bounding box center [533, 621] width 48 height 32
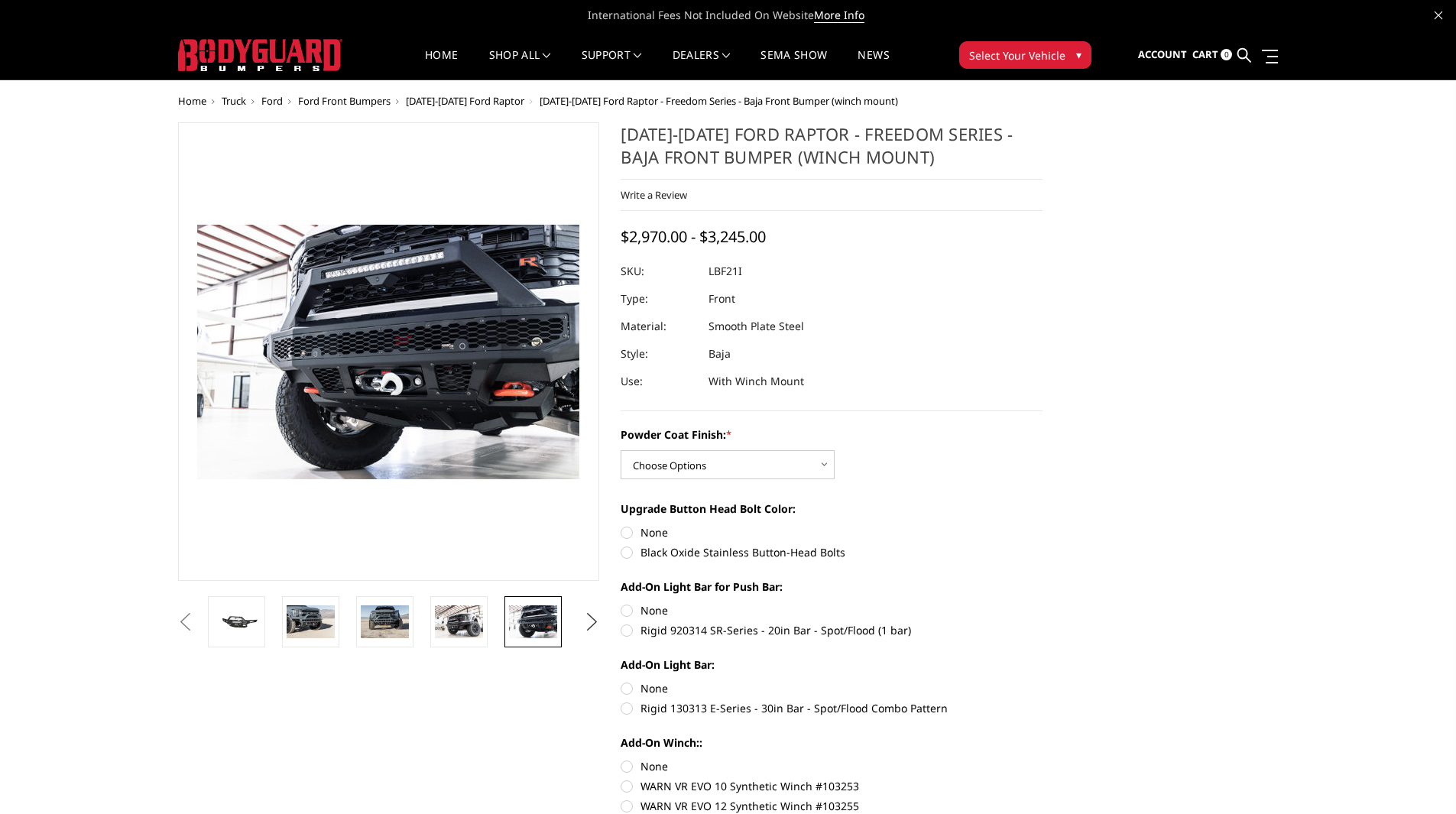
click at [588, 629] on button "Next" at bounding box center [591, 621] width 23 height 23
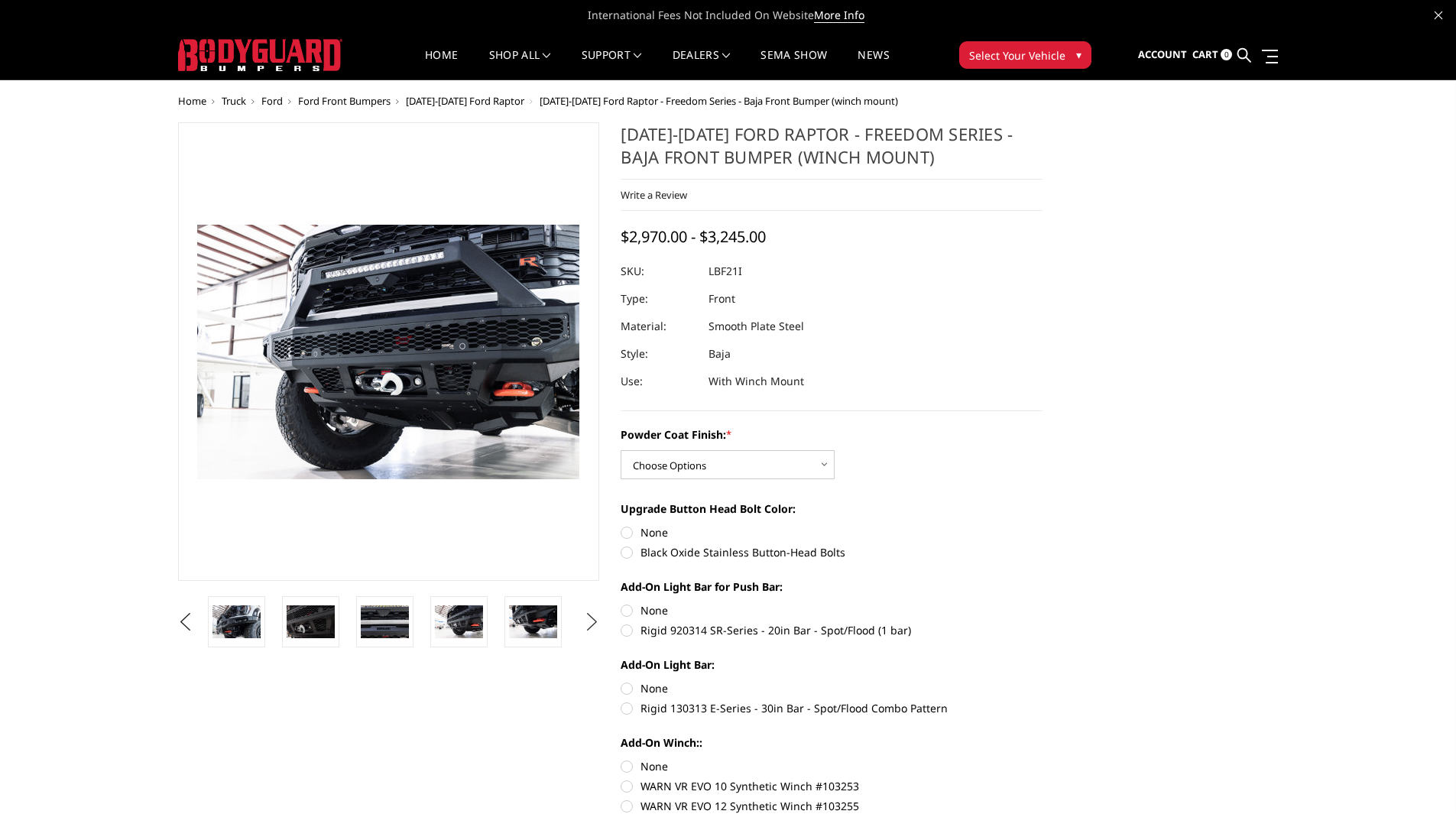
click at [588, 629] on button "Next" at bounding box center [591, 621] width 23 height 23
